Goal: Transaction & Acquisition: Purchase product/service

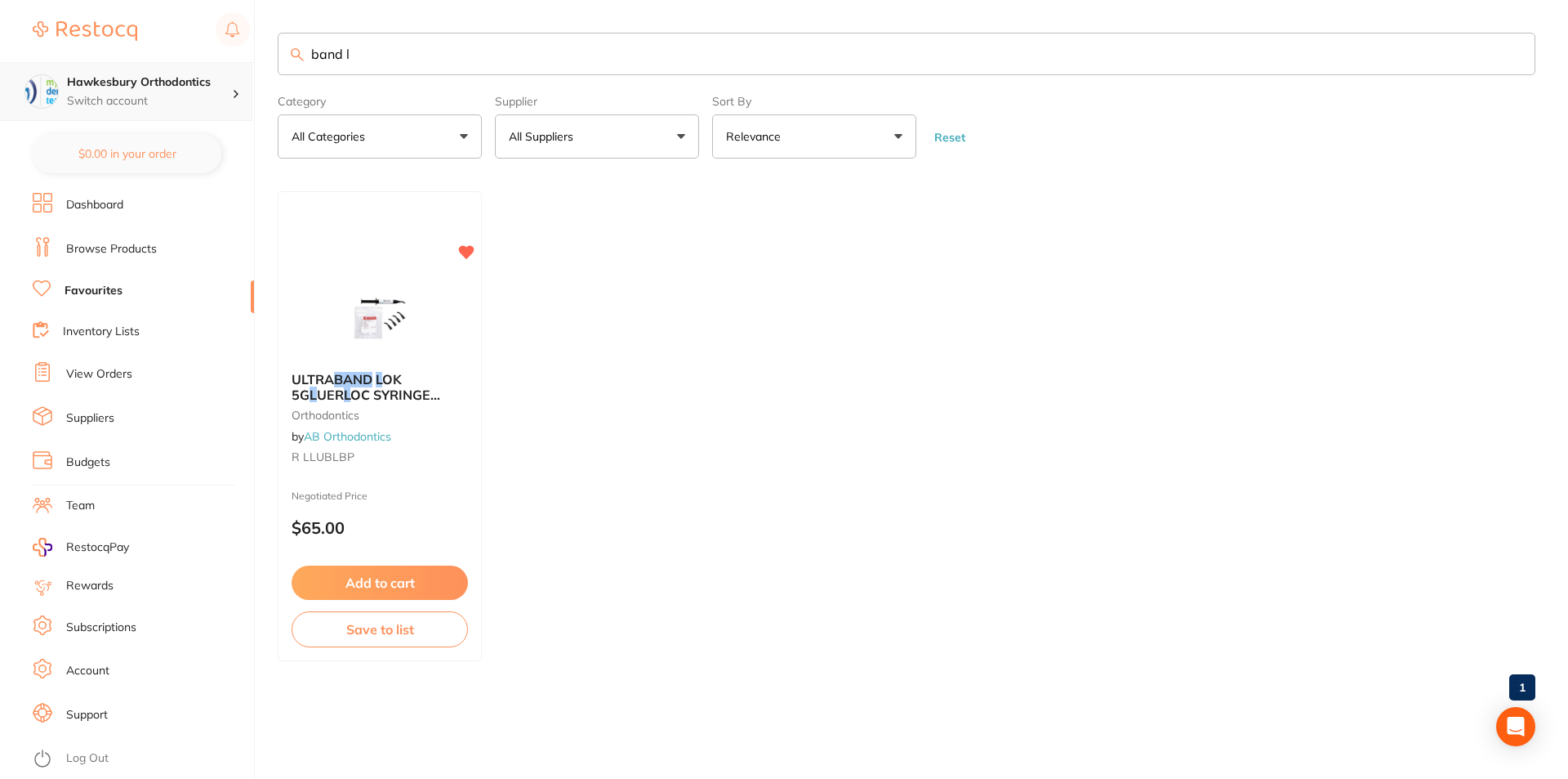
click at [218, 98] on p "Switch account" at bounding box center [149, 102] width 165 height 17
click at [221, 94] on p "Switch account" at bounding box center [149, 102] width 165 height 17
click at [90, 767] on li "Log Out" at bounding box center [141, 758] width 216 height 24
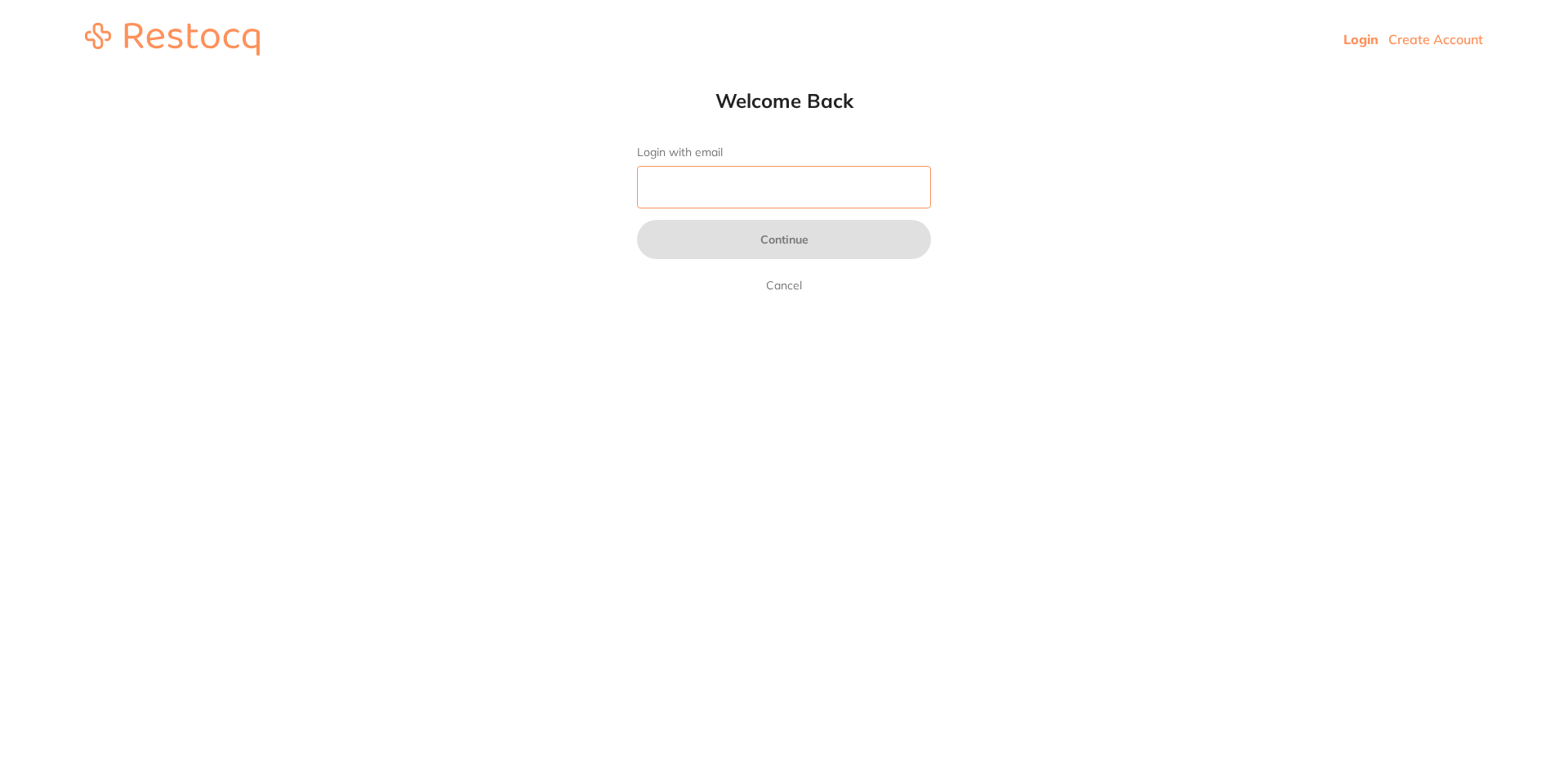
click at [712, 187] on input "Login with email" at bounding box center [784, 187] width 294 height 43
type input "[EMAIL_ADDRESS][DOMAIN_NAME]"
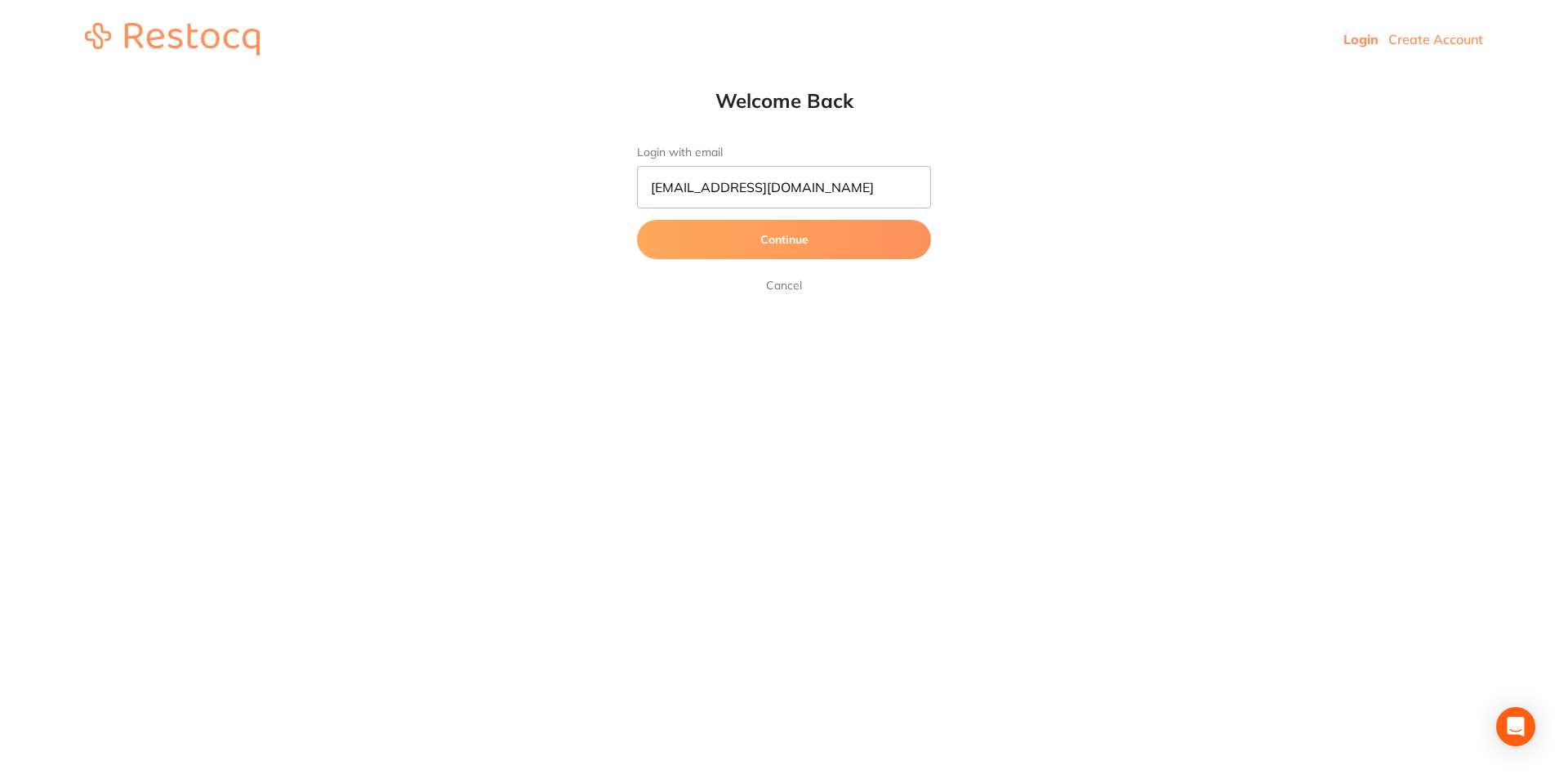
click at [784, 235] on button "Continue" at bounding box center [784, 239] width 294 height 39
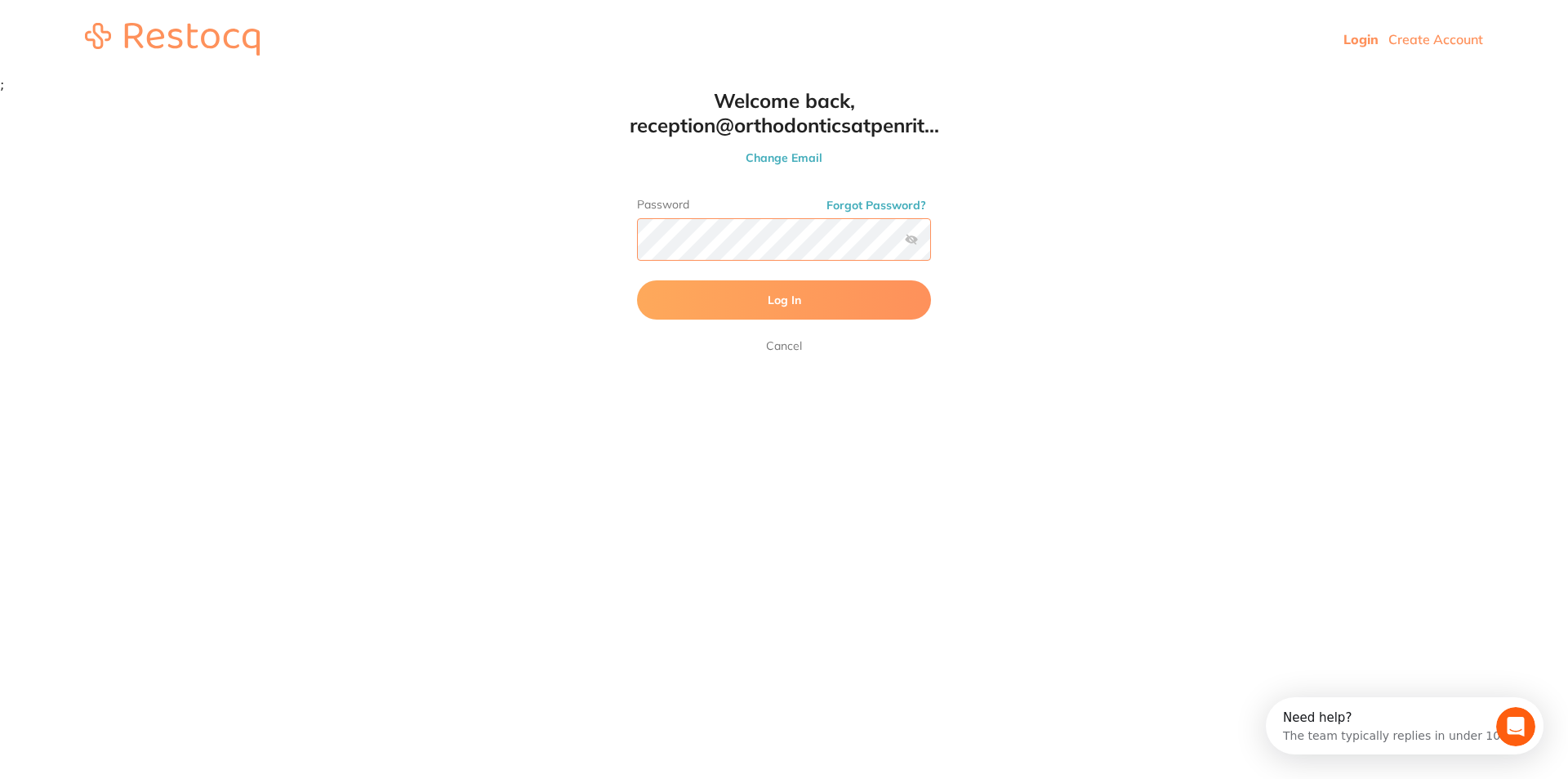
click at [637, 280] on button "Log In" at bounding box center [784, 300] width 294 height 39
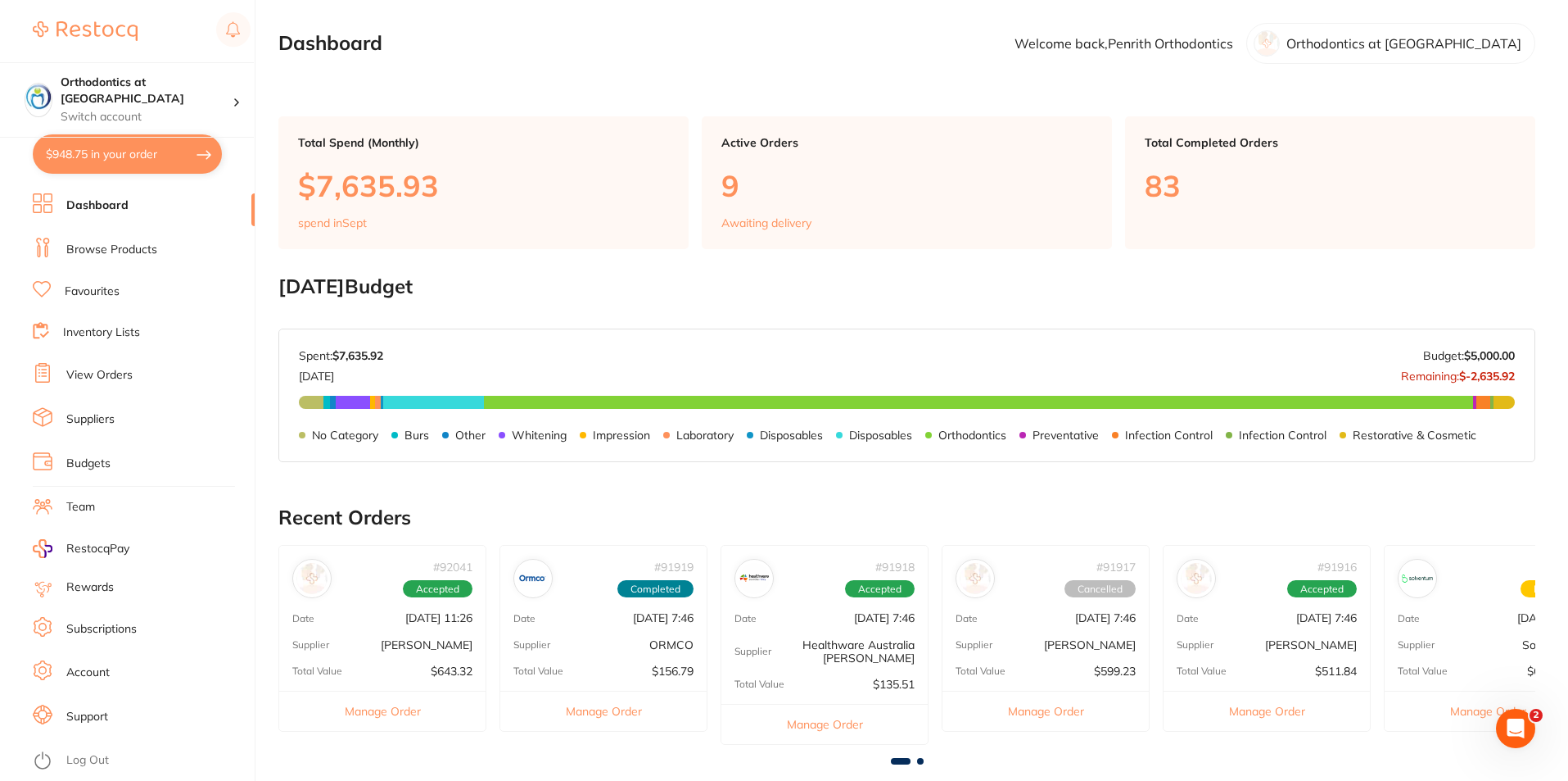
click at [98, 290] on link "Favourites" at bounding box center [92, 291] width 55 height 17
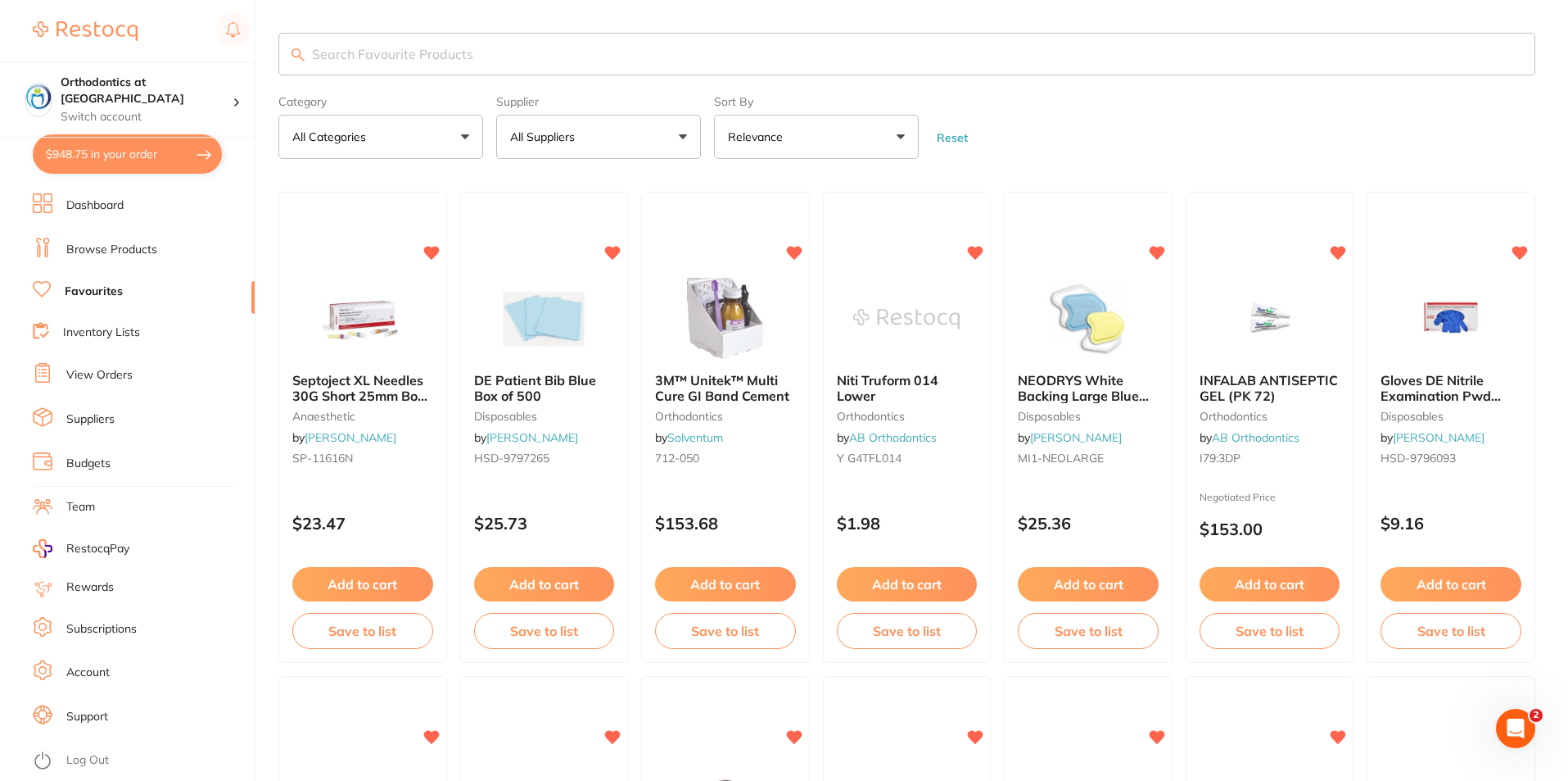
click at [147, 149] on button "$948.75 in your order" at bounding box center [127, 154] width 190 height 39
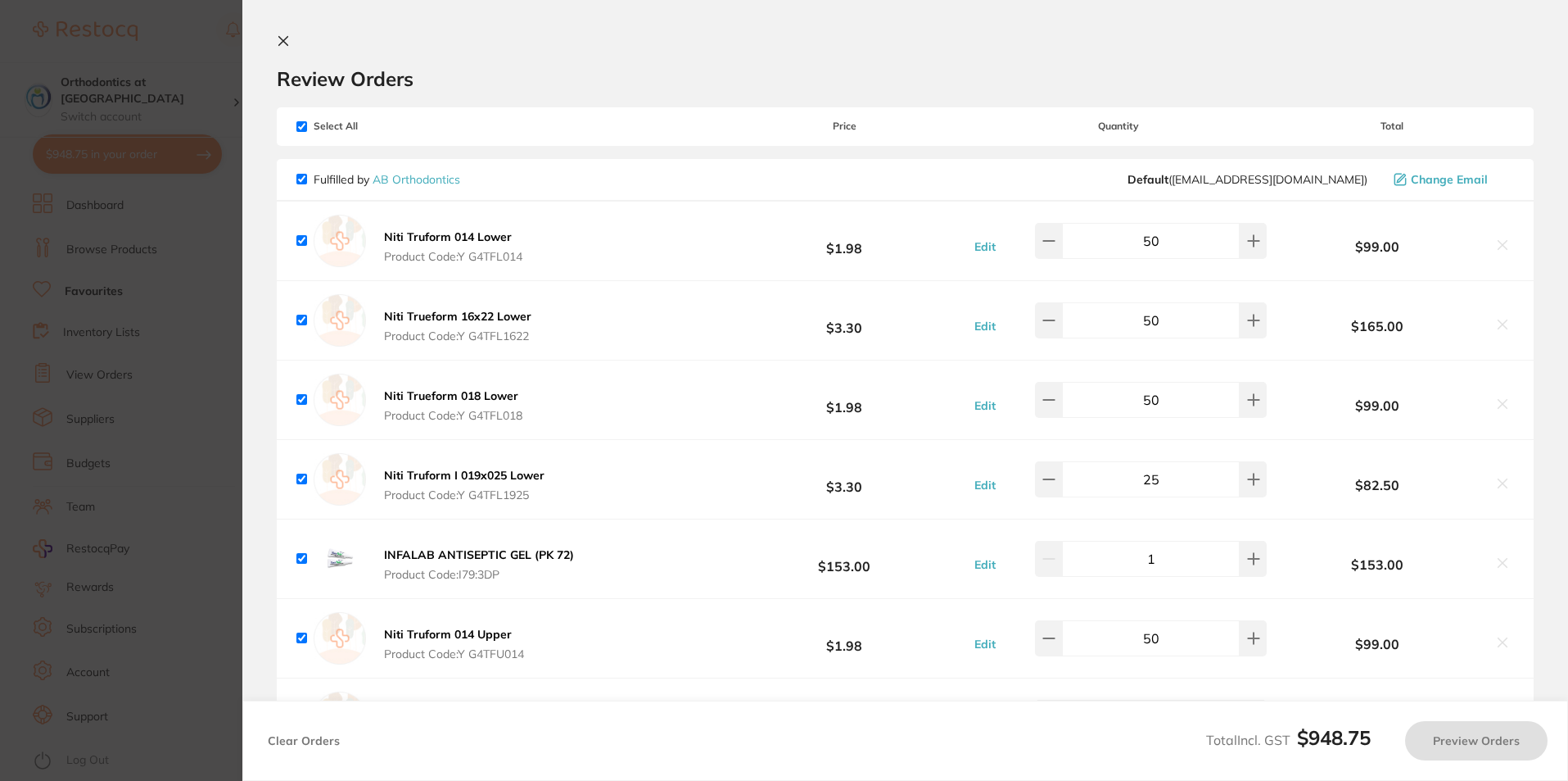
checkbox input "true"
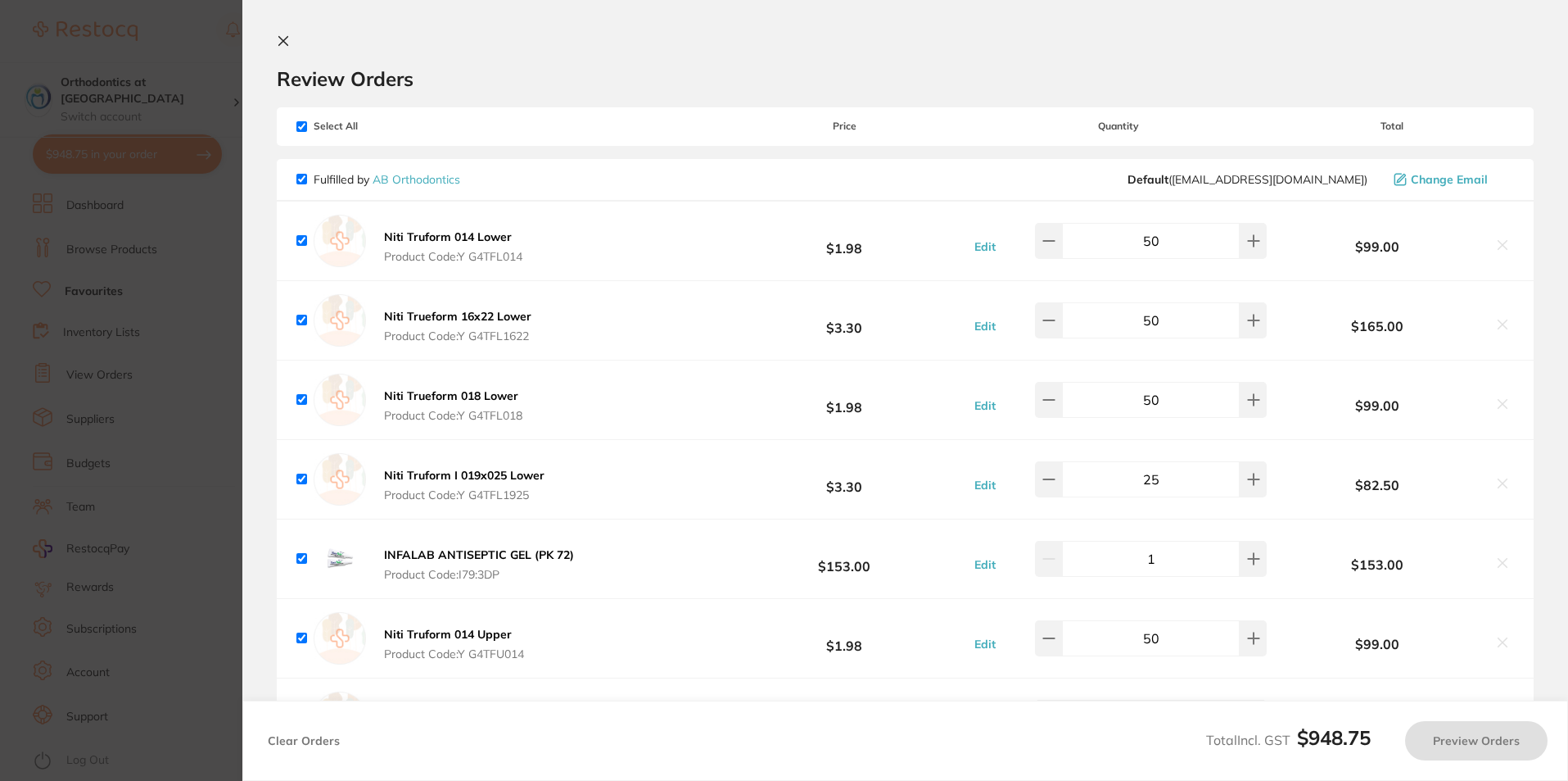
checkbox input "true"
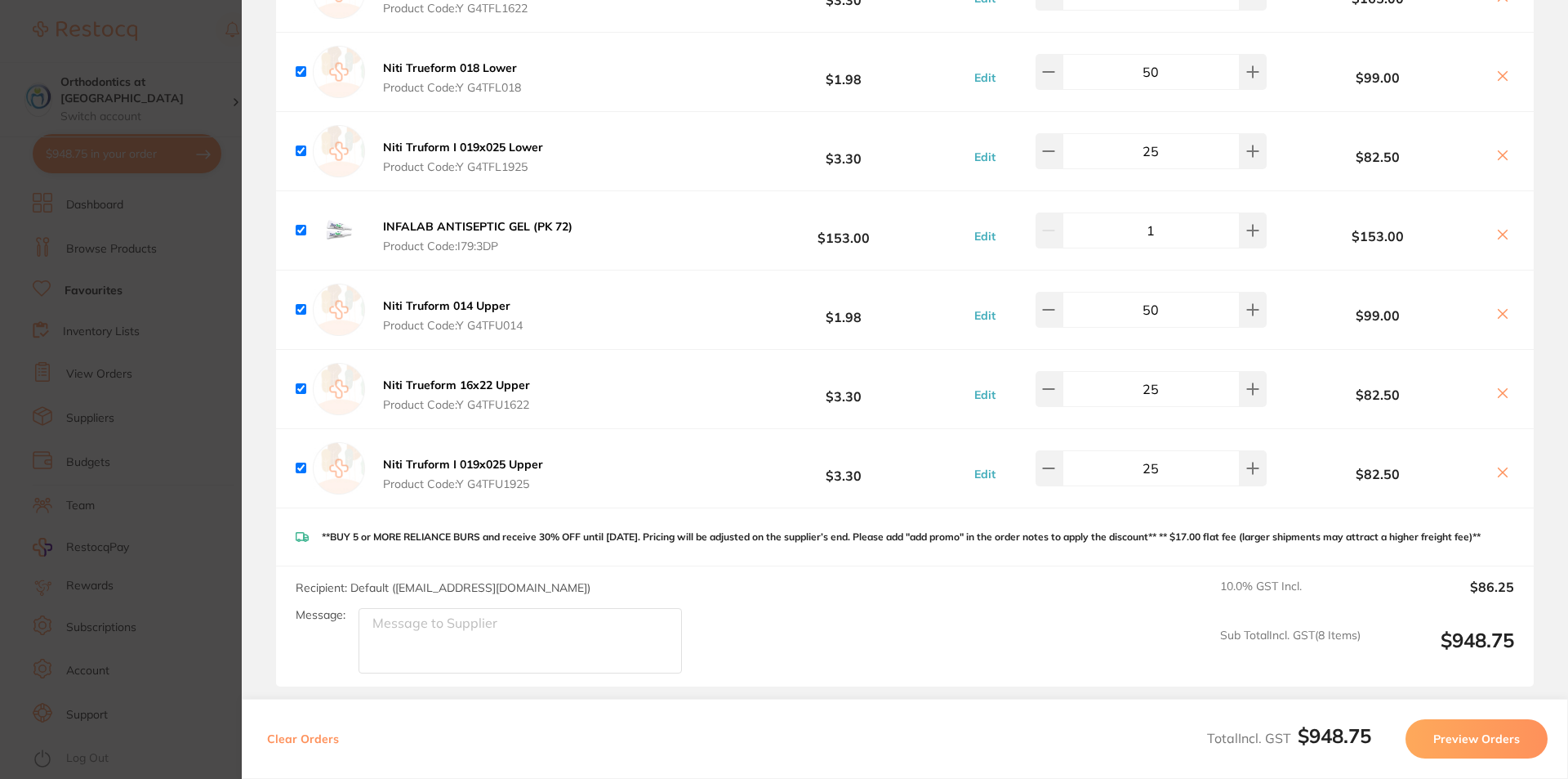
scroll to position [163, 0]
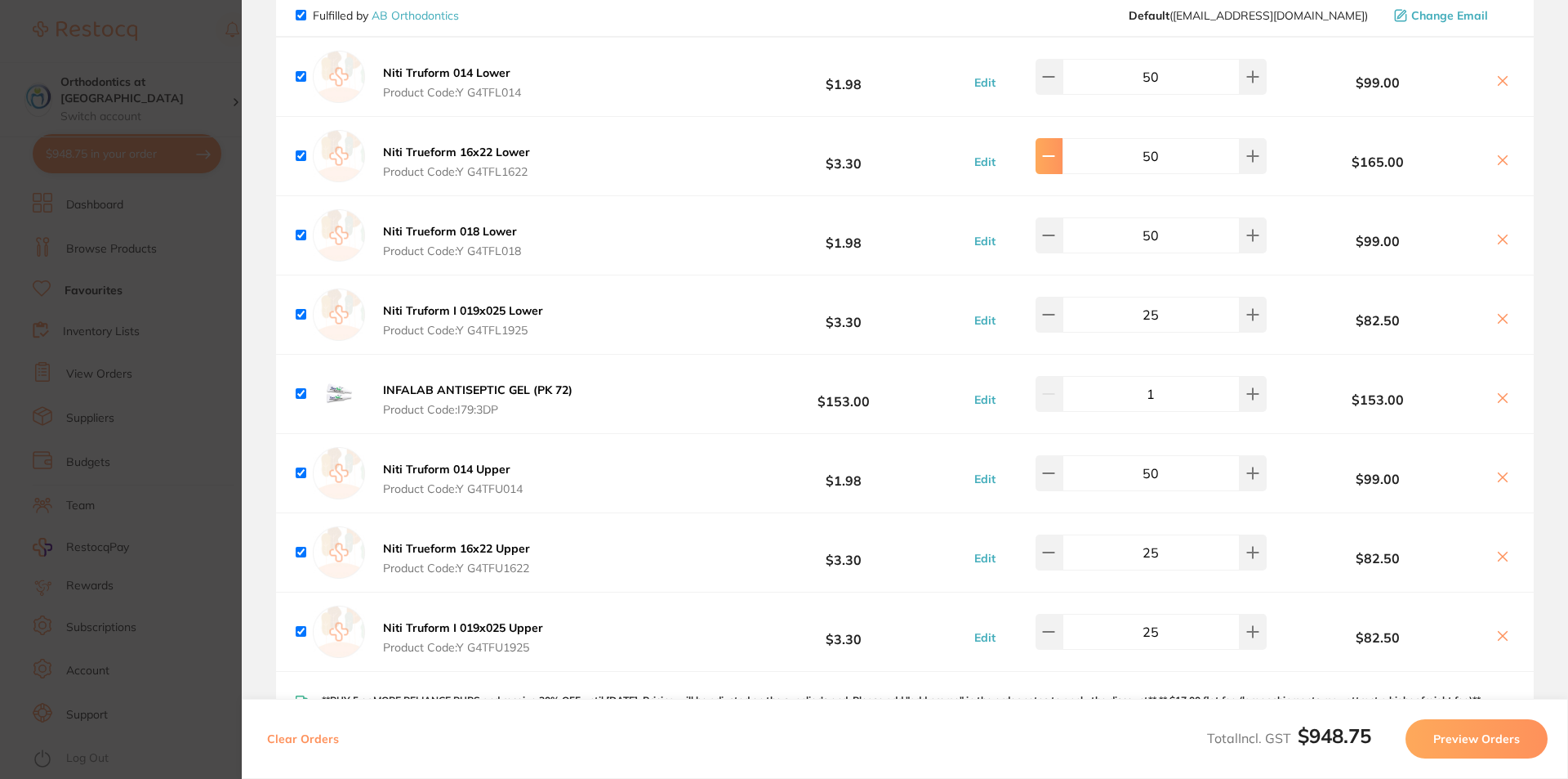
click at [1056, 152] on icon at bounding box center [1049, 156] width 13 height 13
click at [1056, 151] on icon at bounding box center [1049, 156] width 13 height 13
click at [1056, 152] on icon at bounding box center [1049, 156] width 13 height 13
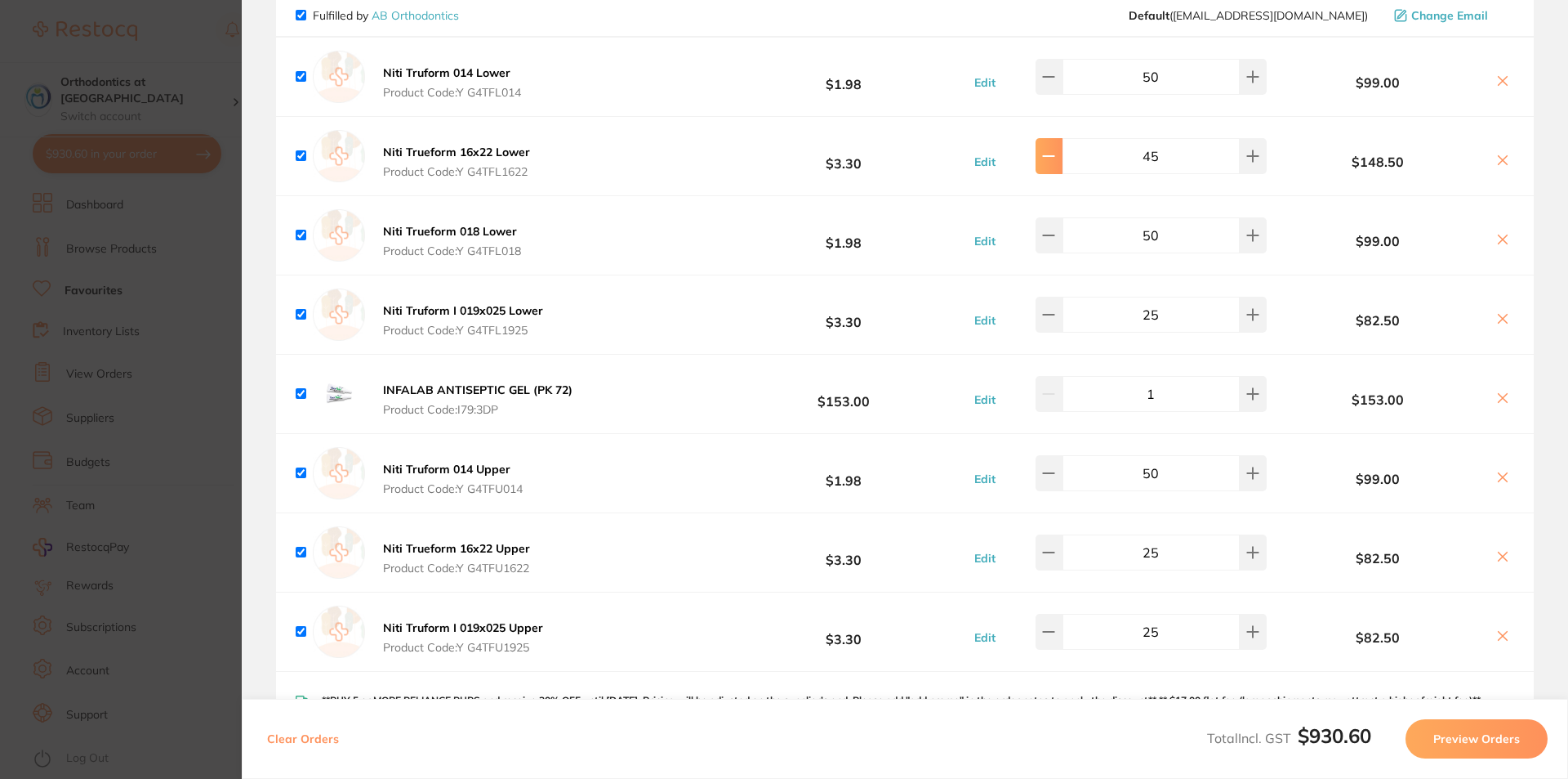
click at [1056, 152] on icon at bounding box center [1049, 156] width 13 height 13
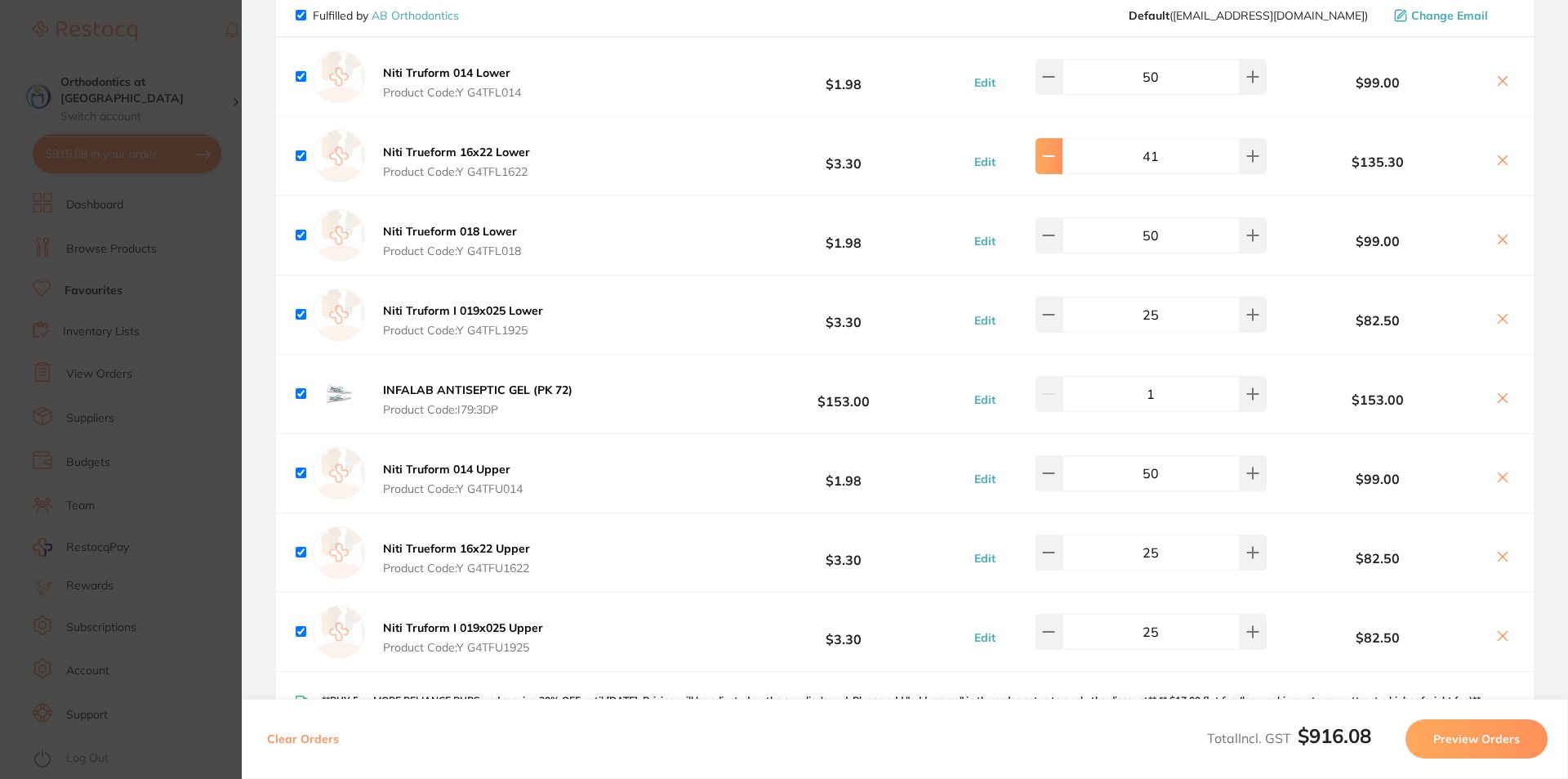
type input "40"
click at [1056, 239] on icon at bounding box center [1049, 236] width 13 height 13
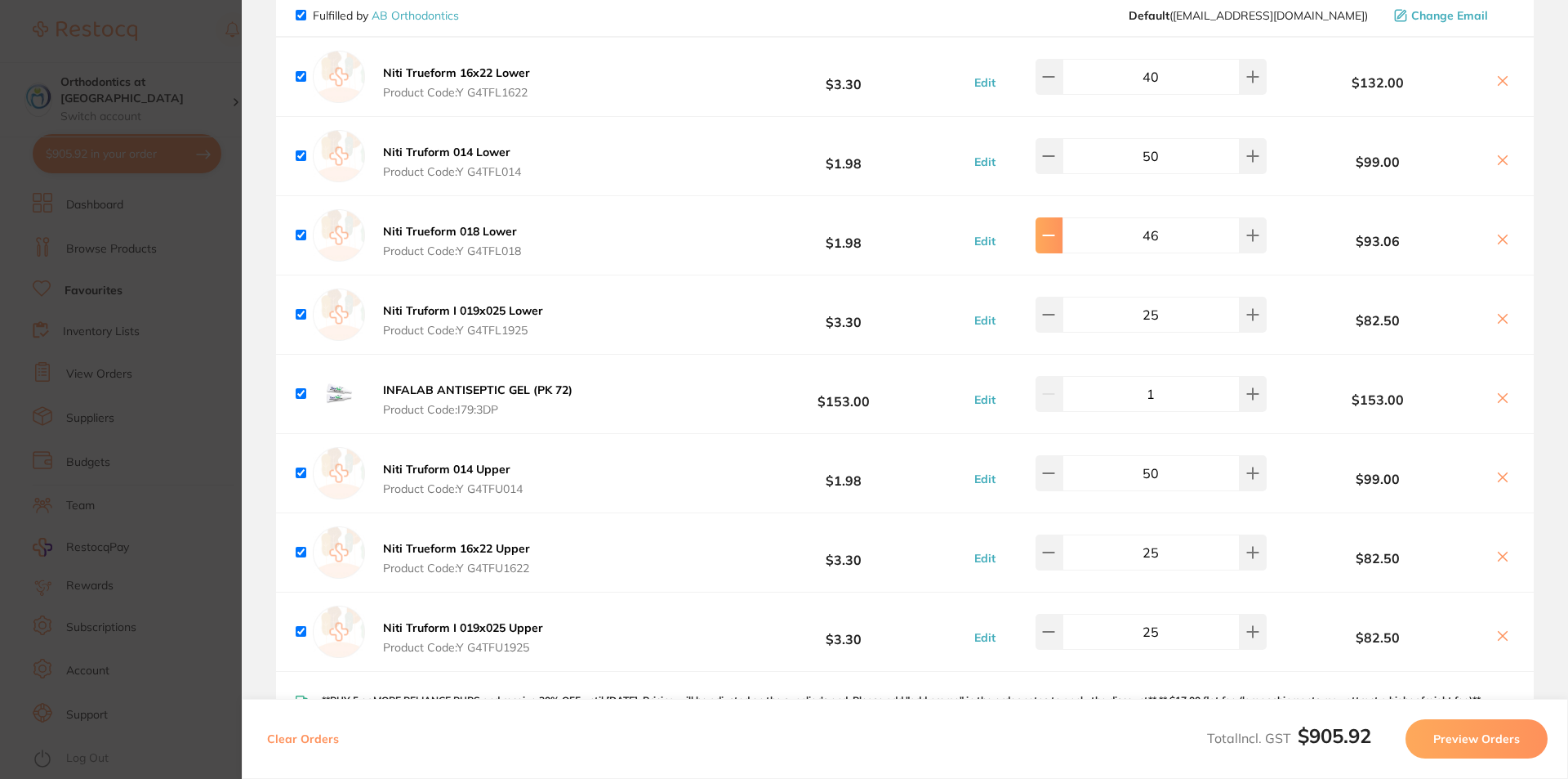
click at [1056, 239] on icon at bounding box center [1049, 236] width 13 height 13
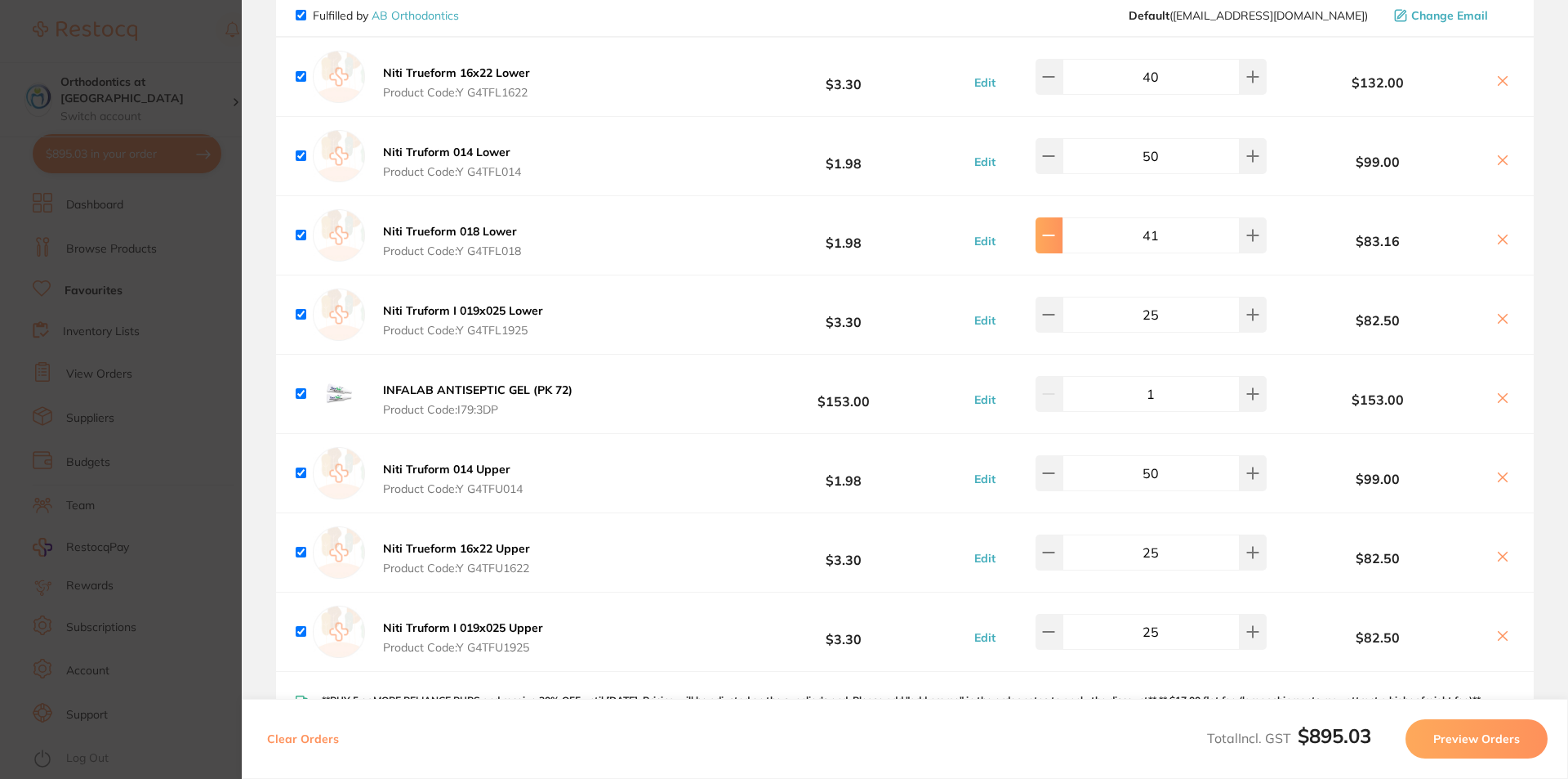
click at [1056, 239] on icon at bounding box center [1049, 236] width 13 height 13
click at [1056, 239] on icon at bounding box center [1049, 236] width 13 height 13
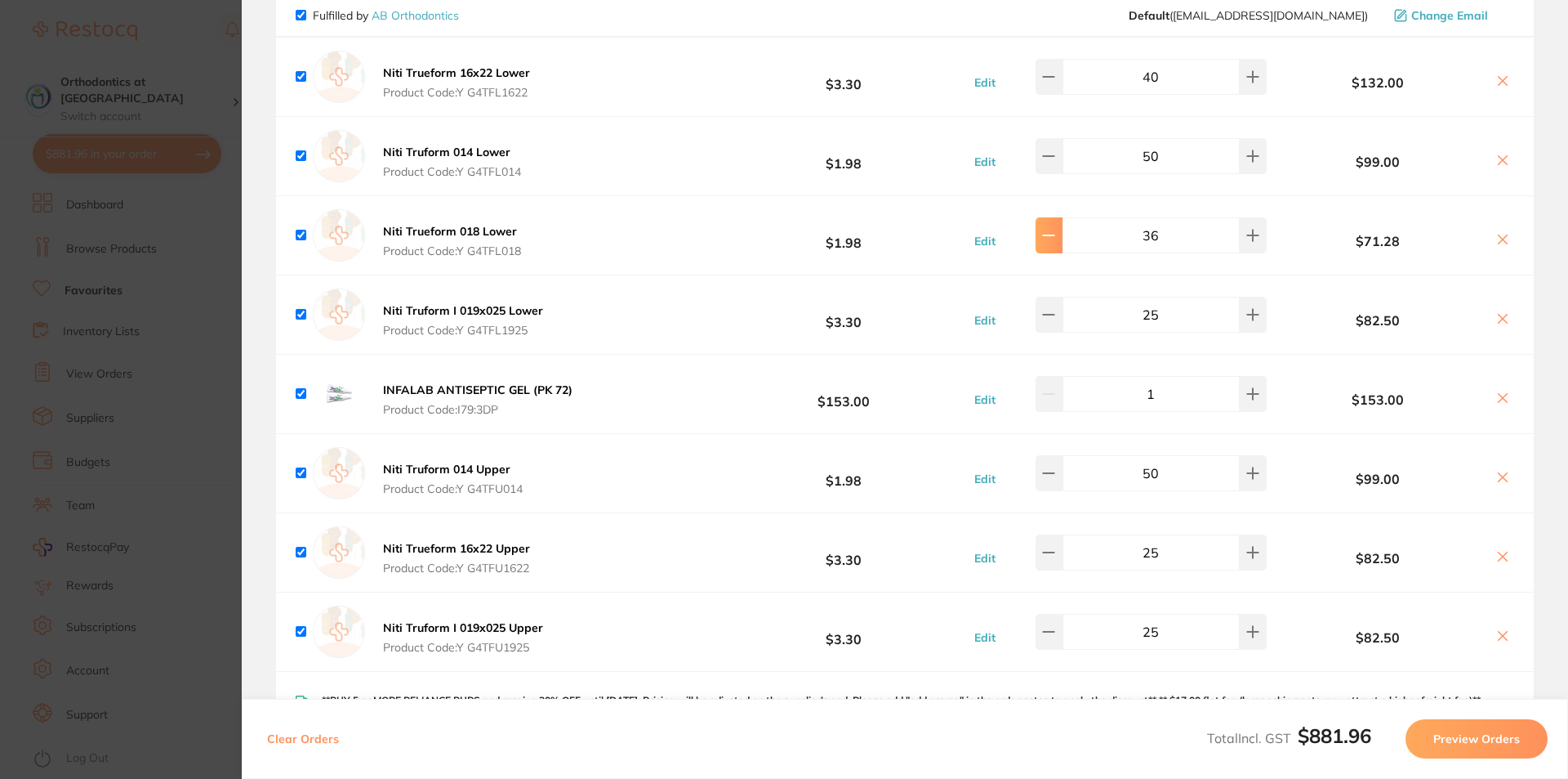
click at [1056, 239] on icon at bounding box center [1049, 236] width 13 height 13
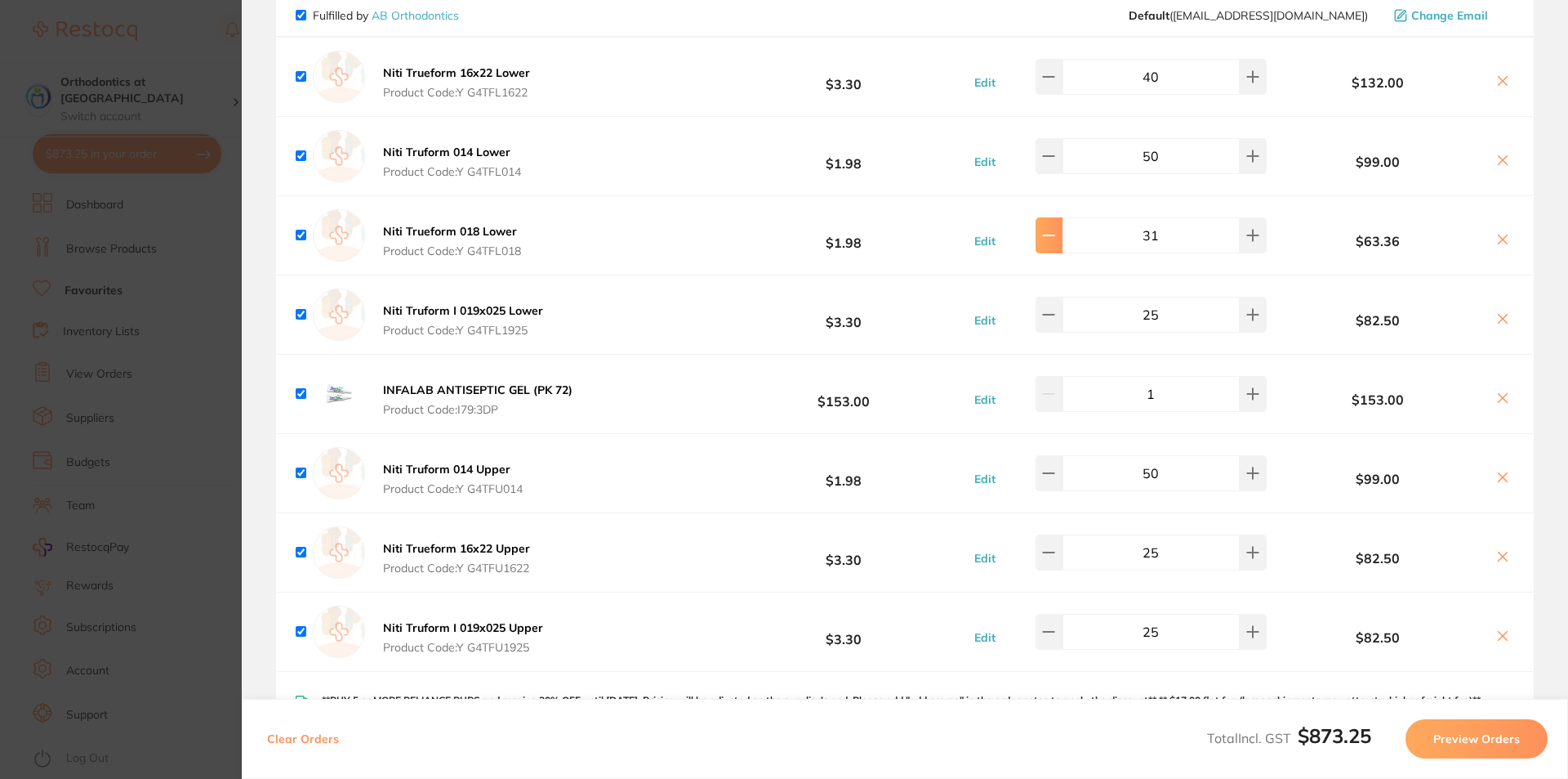
click at [1056, 239] on icon at bounding box center [1049, 236] width 13 height 13
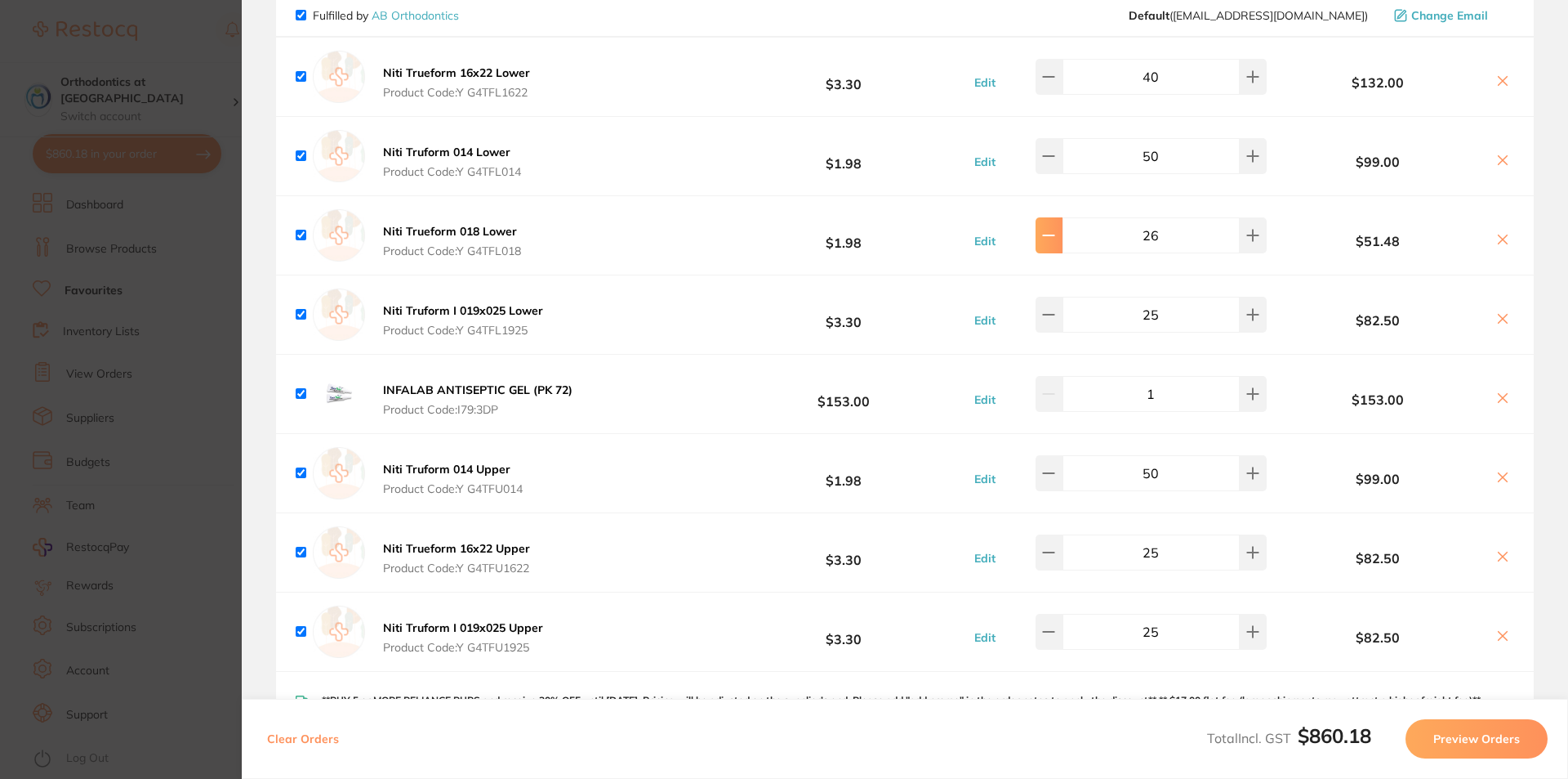
click at [1056, 239] on icon at bounding box center [1049, 236] width 13 height 13
type input "25"
click at [1055, 74] on icon at bounding box center [1049, 76] width 13 height 13
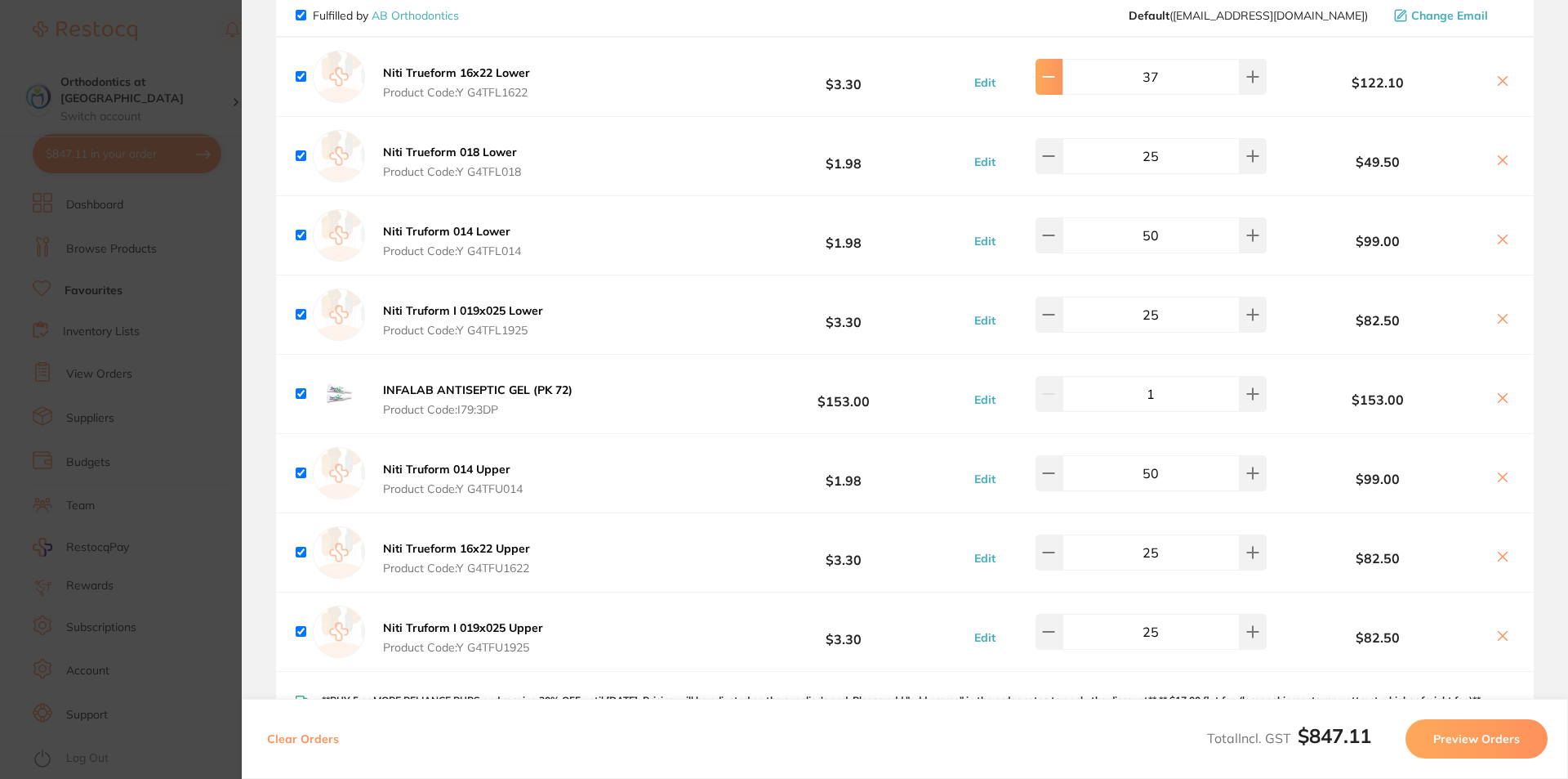
click at [1055, 74] on icon at bounding box center [1049, 76] width 13 height 13
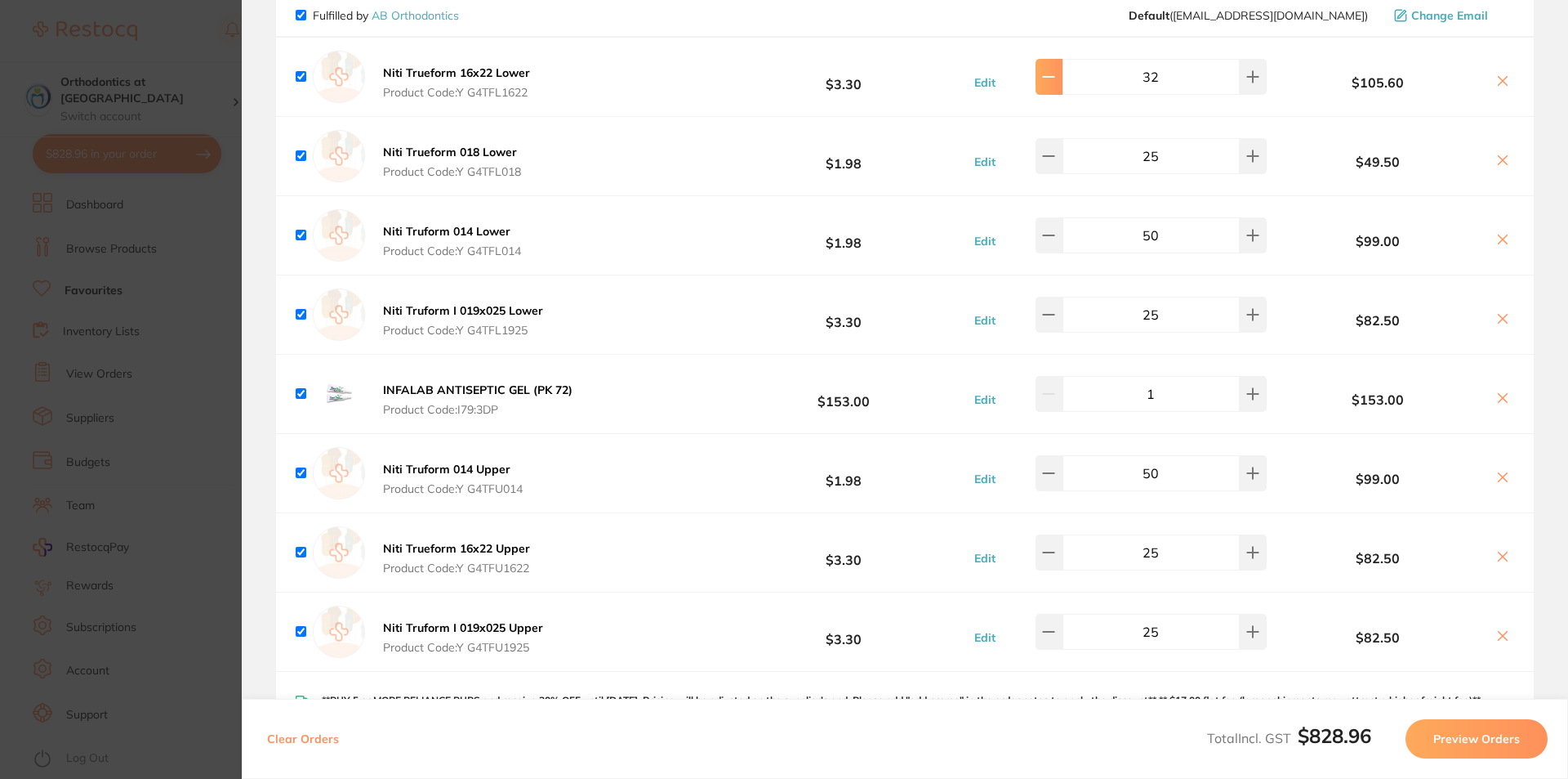
click at [1055, 74] on icon at bounding box center [1049, 76] width 13 height 13
click at [1055, 75] on icon at bounding box center [1049, 76] width 13 height 13
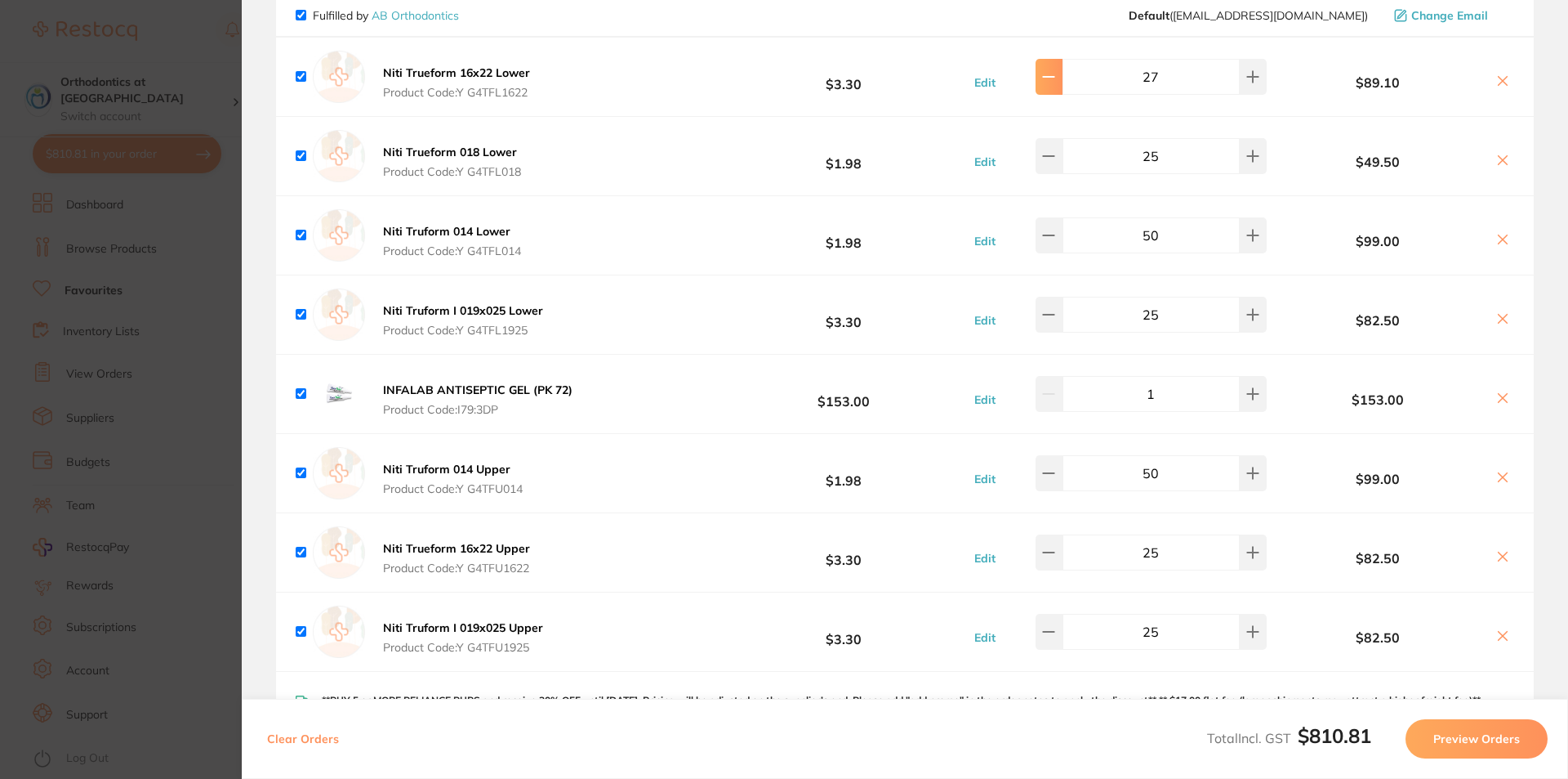
click at [1055, 75] on icon at bounding box center [1049, 76] width 13 height 13
click at [1055, 74] on icon at bounding box center [1049, 76] width 13 height 13
type input "25"
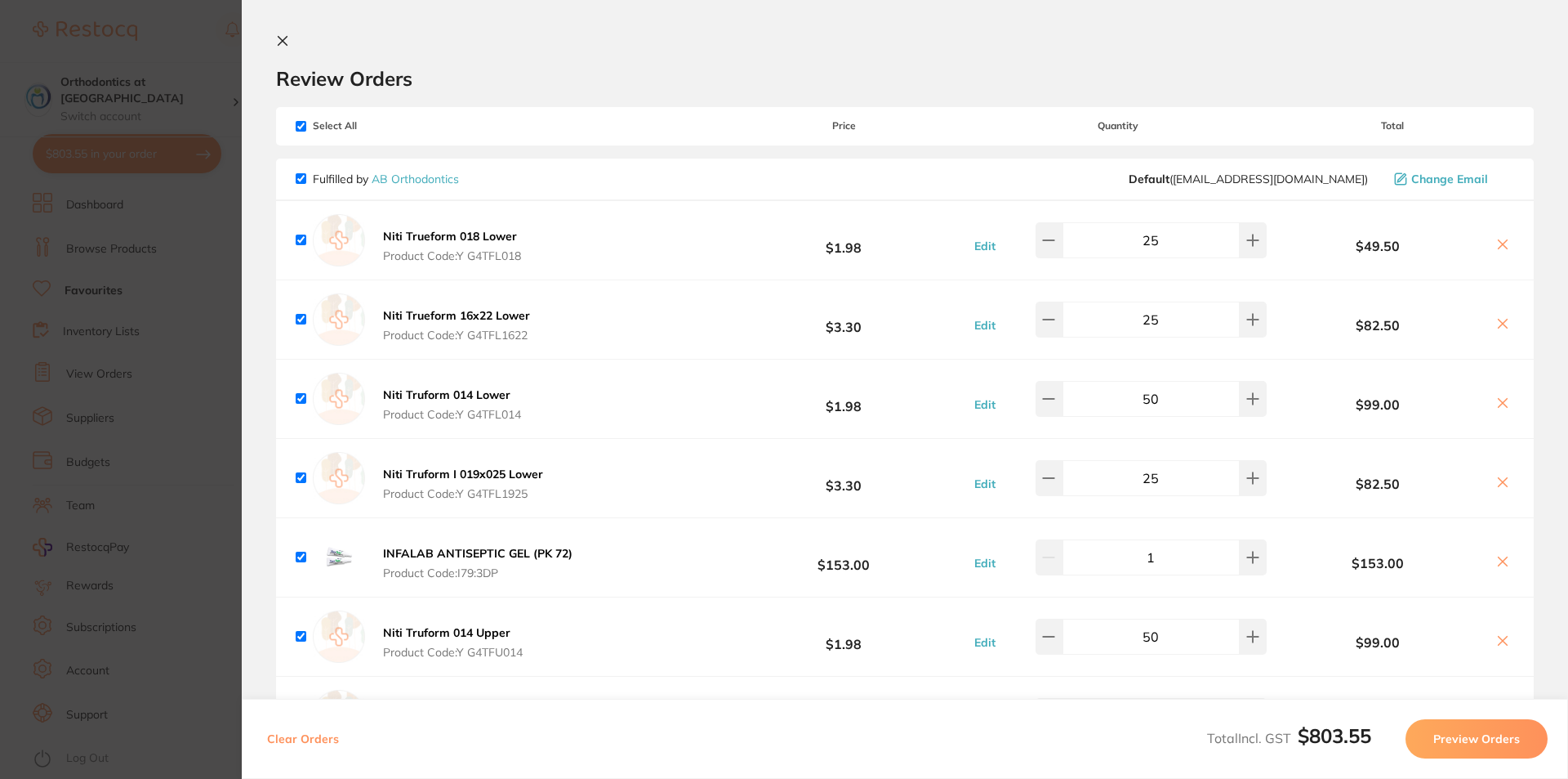
scroll to position [82, 0]
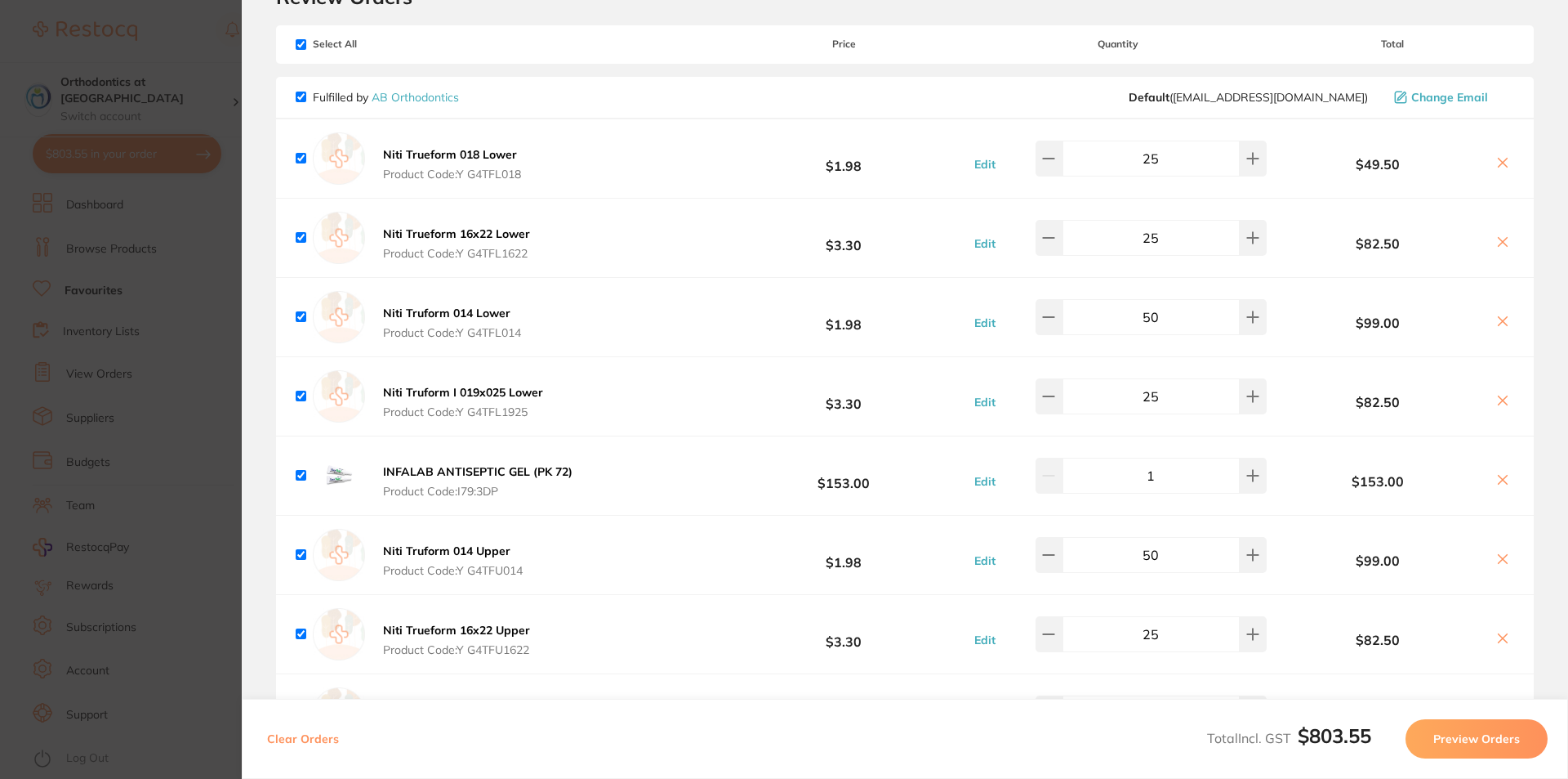
click at [1502, 239] on icon at bounding box center [1504, 242] width 9 height 9
checkbox input "true"
click at [1056, 239] on icon at bounding box center [1049, 238] width 13 height 13
click at [1056, 239] on icon at bounding box center [1049, 238] width 13 height 13
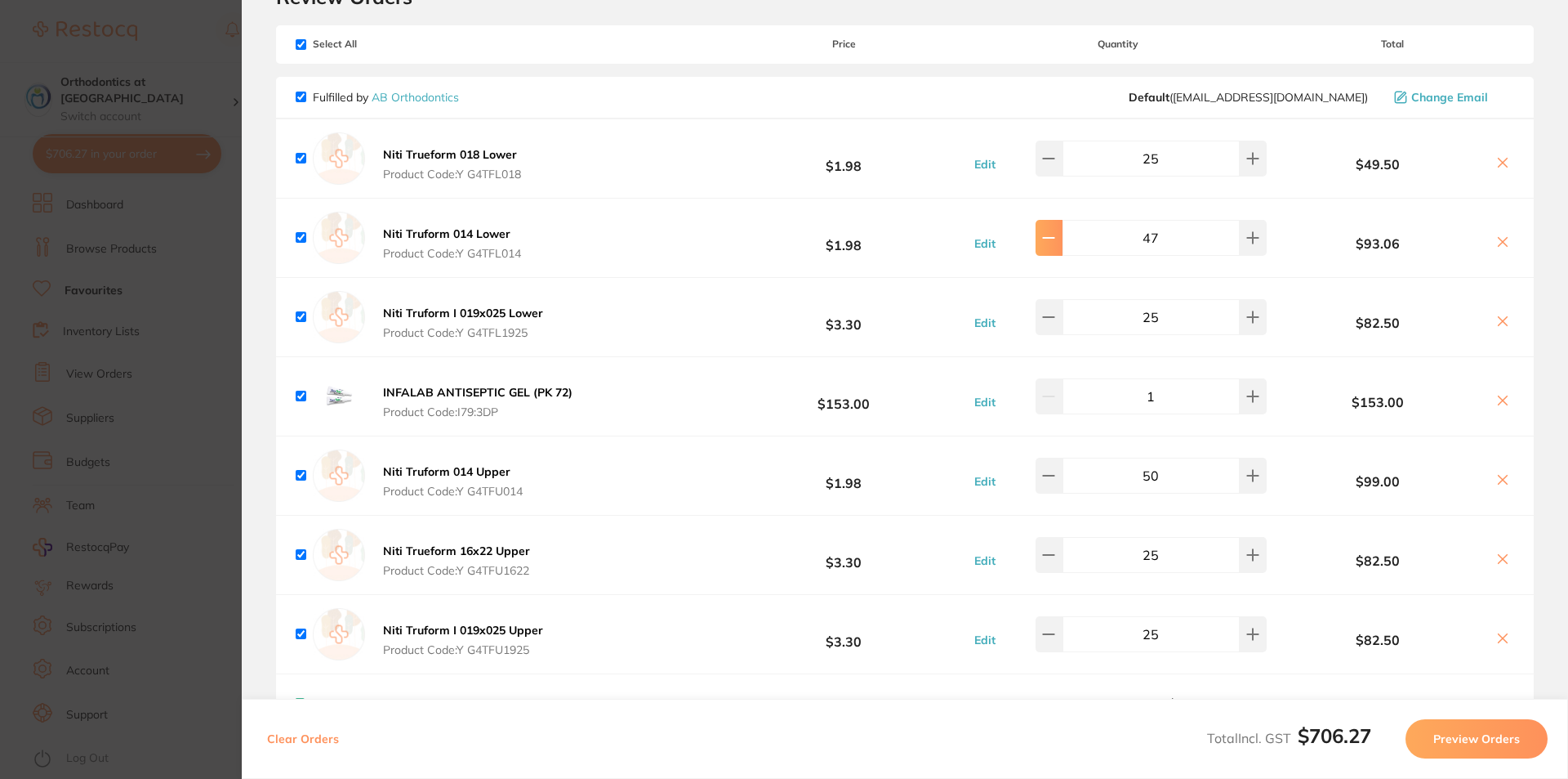
click at [1056, 239] on icon at bounding box center [1049, 238] width 13 height 13
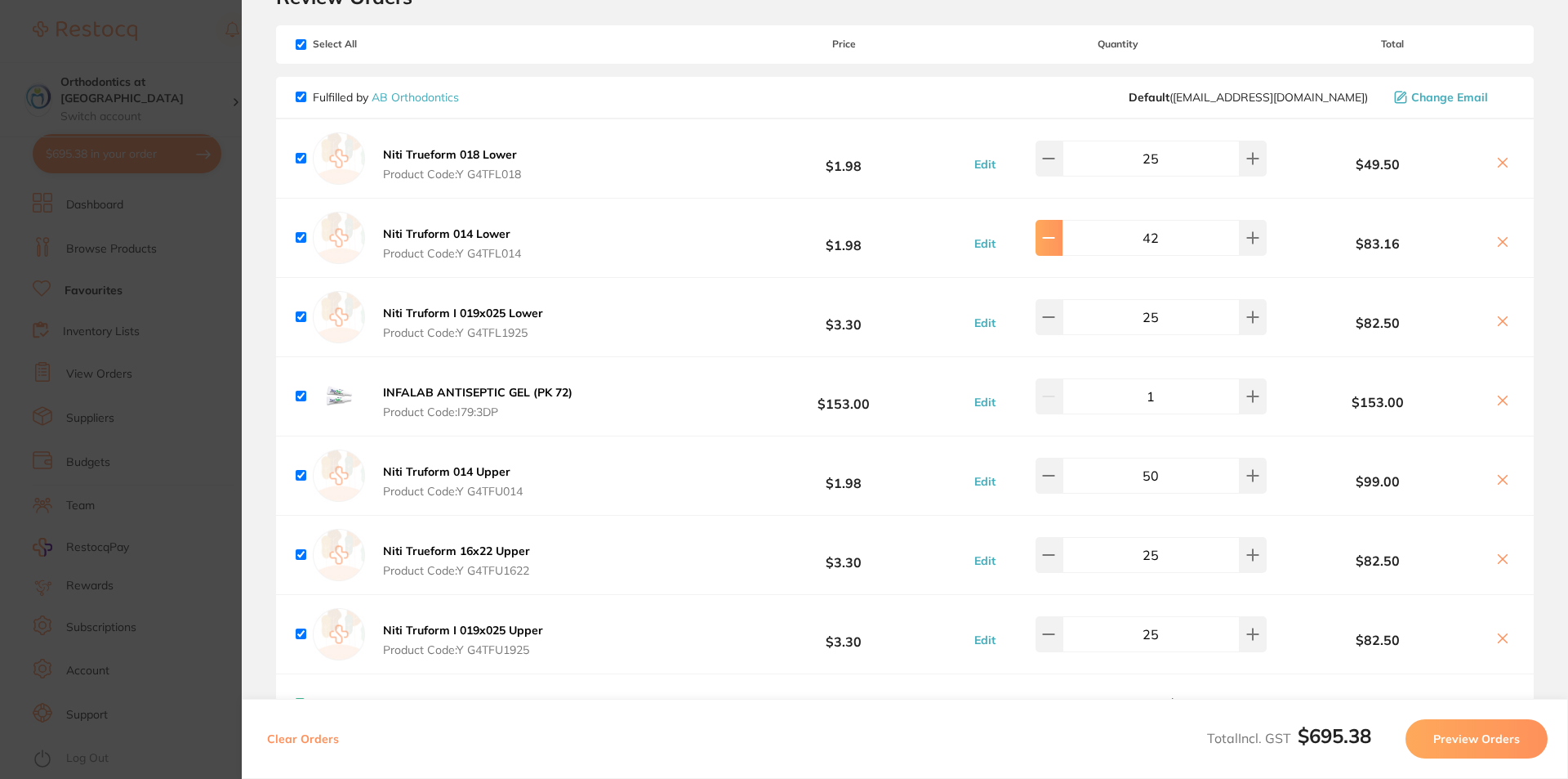
click at [1056, 239] on icon at bounding box center [1049, 238] width 13 height 13
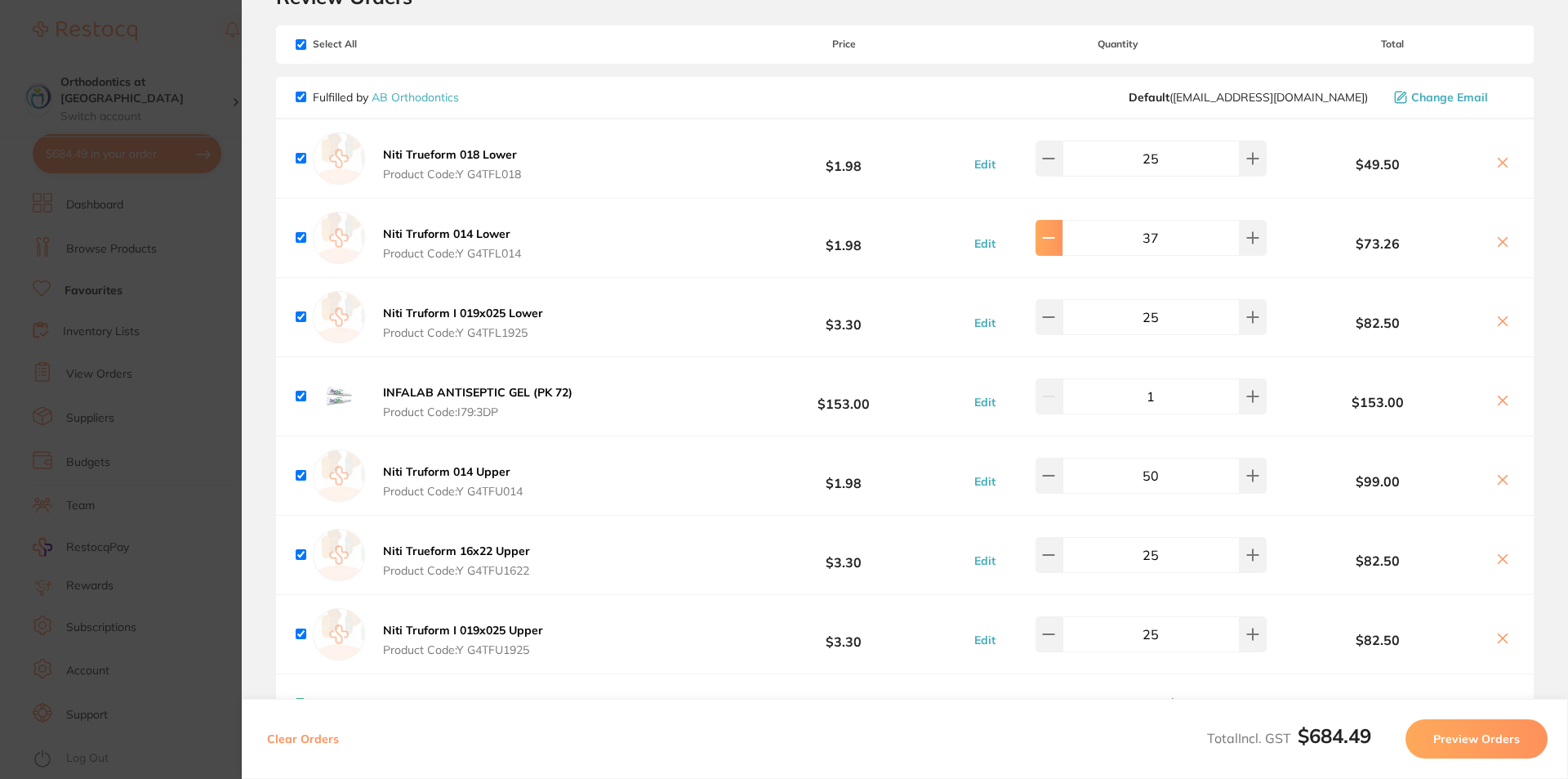
click at [1056, 239] on icon at bounding box center [1049, 238] width 13 height 13
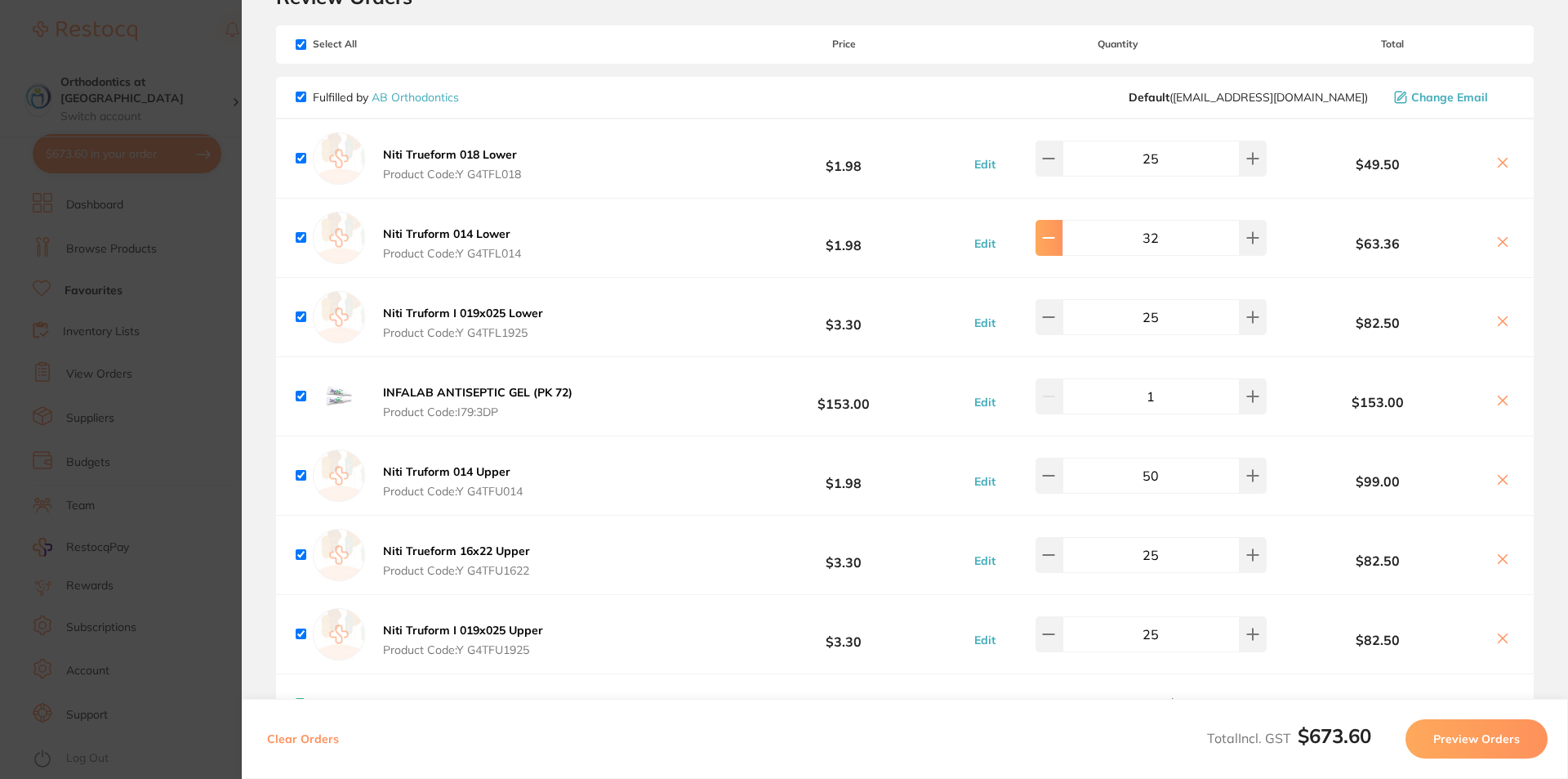
click at [1056, 239] on icon at bounding box center [1049, 238] width 13 height 13
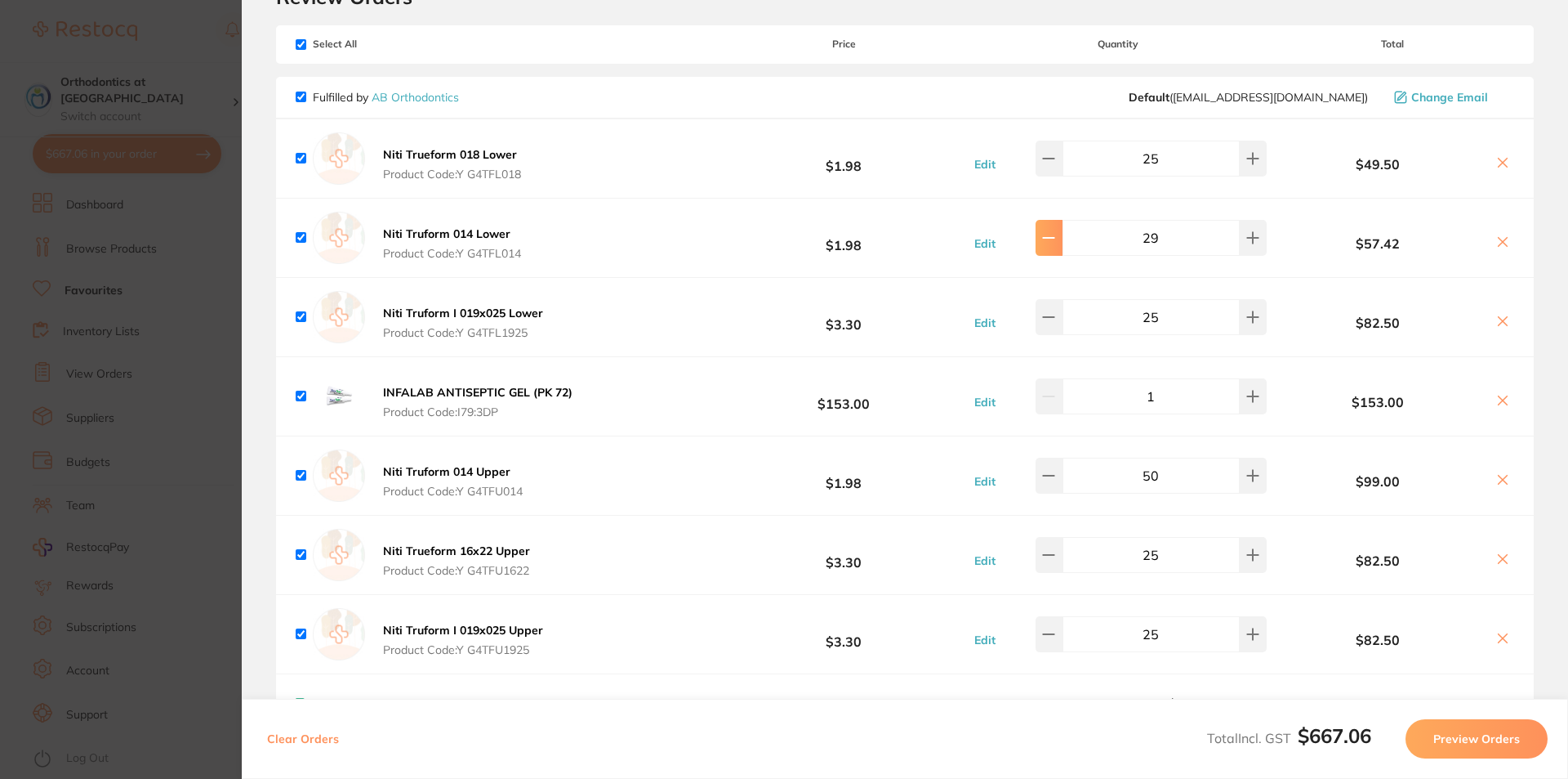
click at [1056, 239] on icon at bounding box center [1049, 238] width 13 height 13
type input "25"
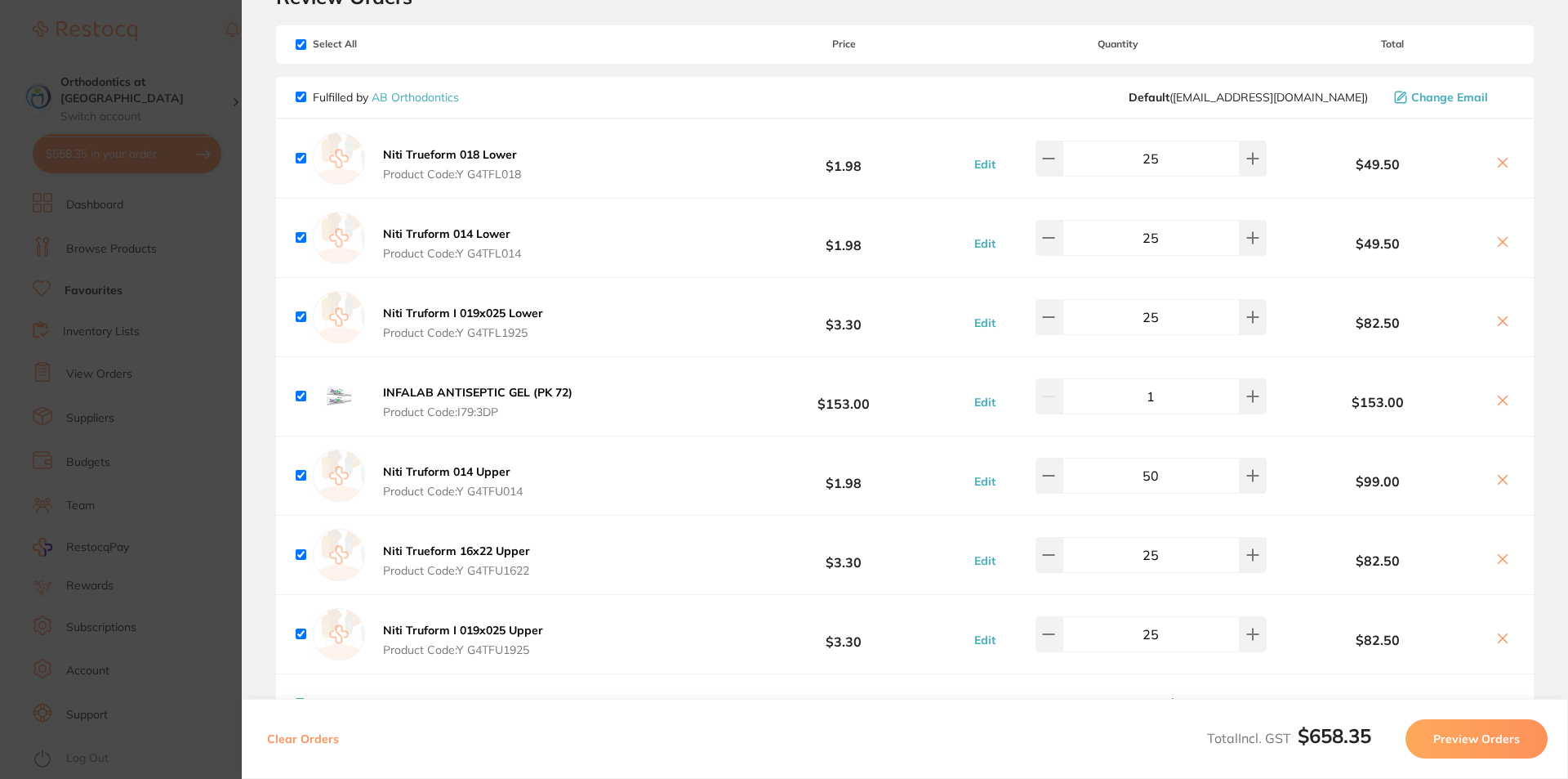
click at [1453, 735] on button "Preview Orders" at bounding box center [1477, 739] width 143 height 39
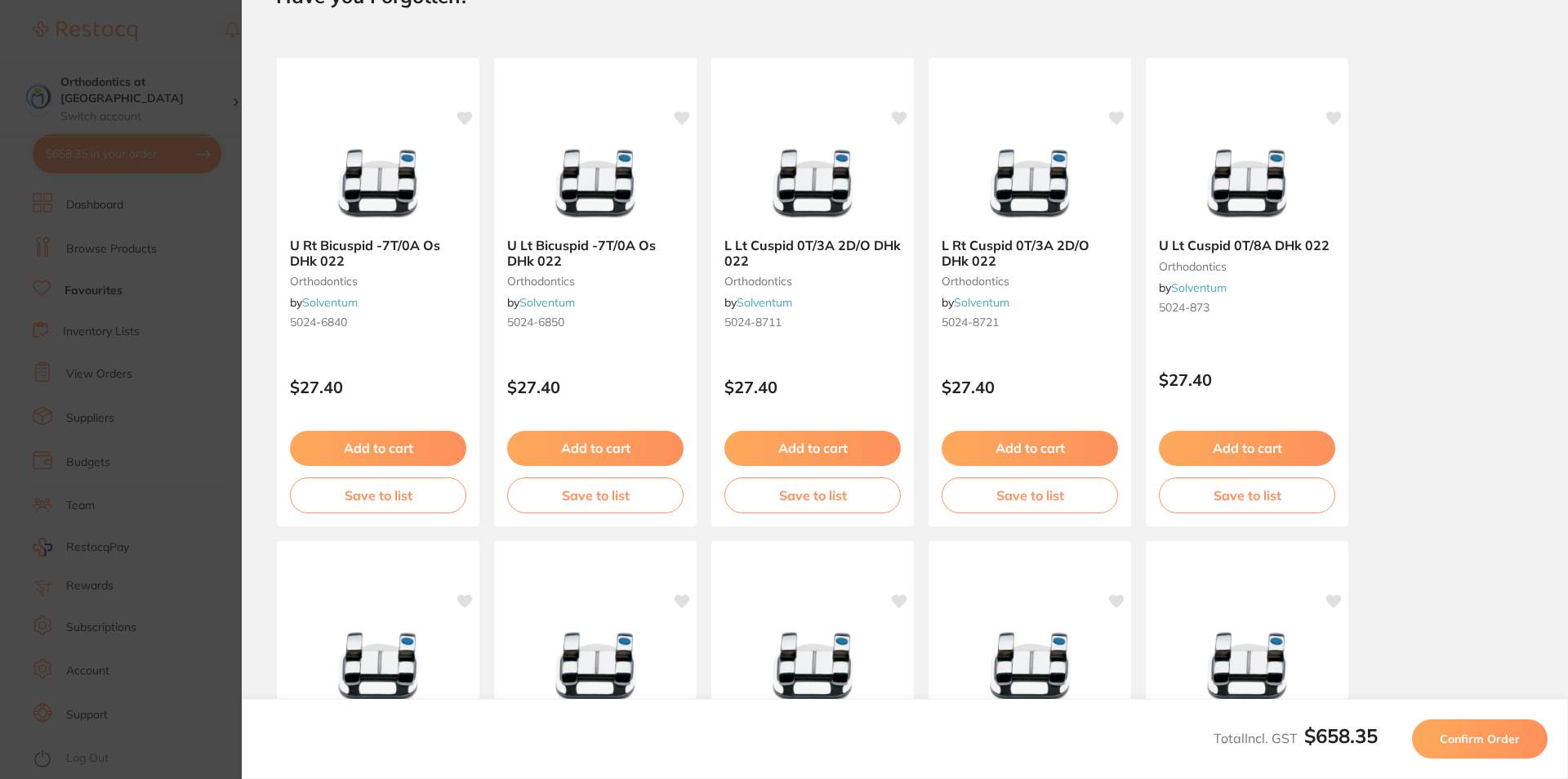
scroll to position [0, 0]
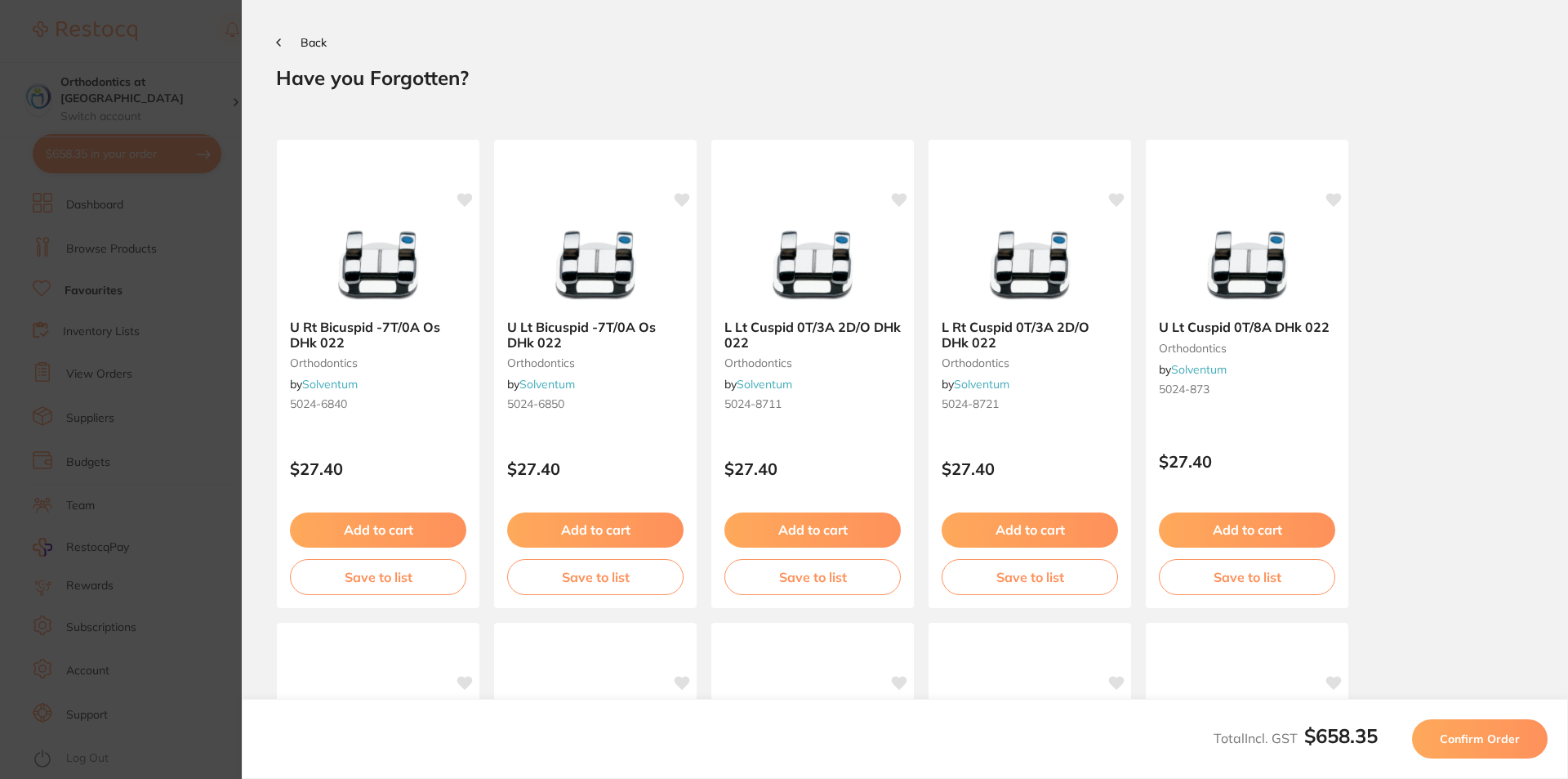
click at [1489, 735] on span "Confirm Order" at bounding box center [1480, 739] width 80 height 15
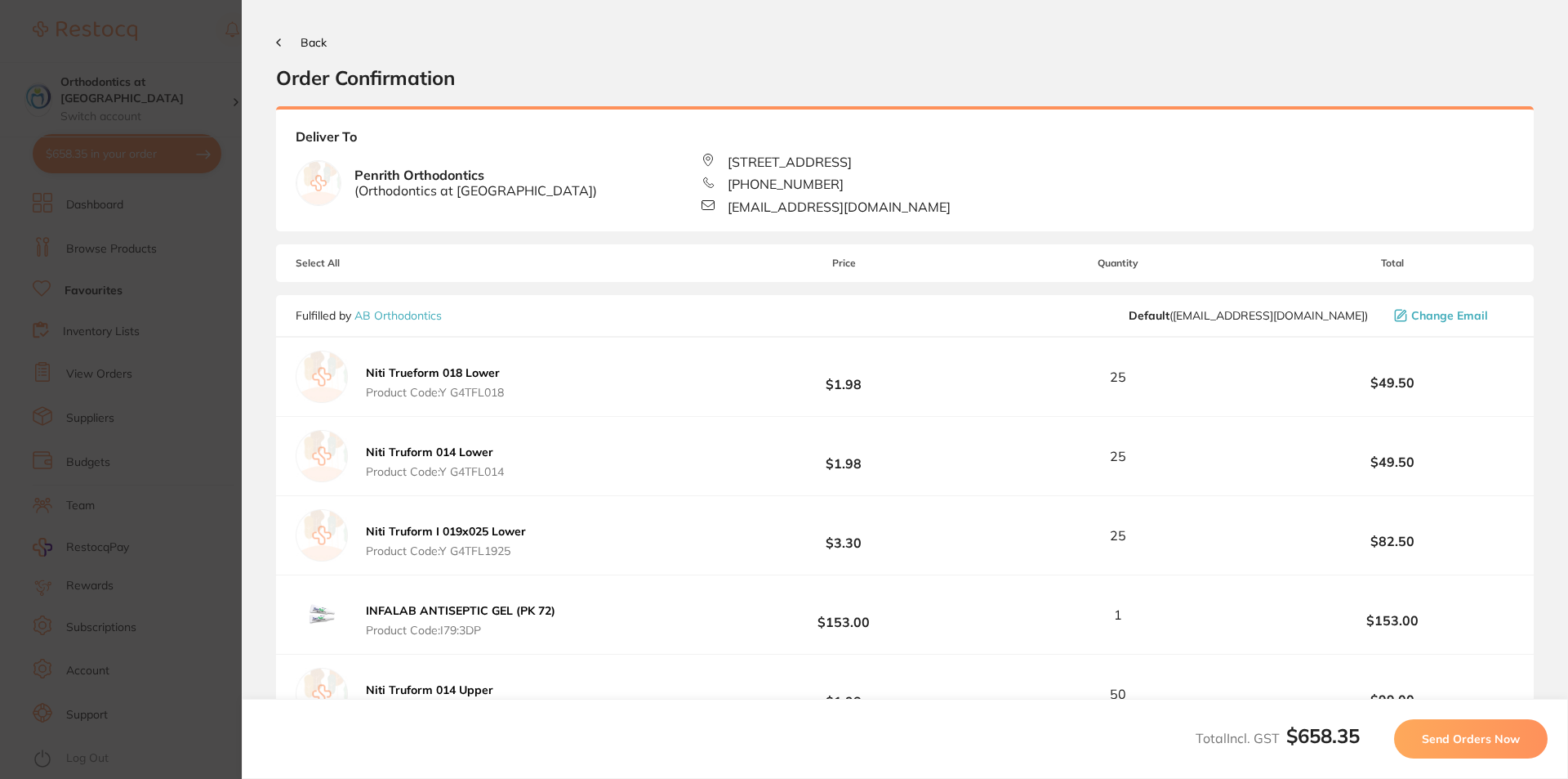
click at [1477, 741] on span "Send Orders Now" at bounding box center [1470, 739] width 98 height 15
